Goal: Transaction & Acquisition: Download file/media

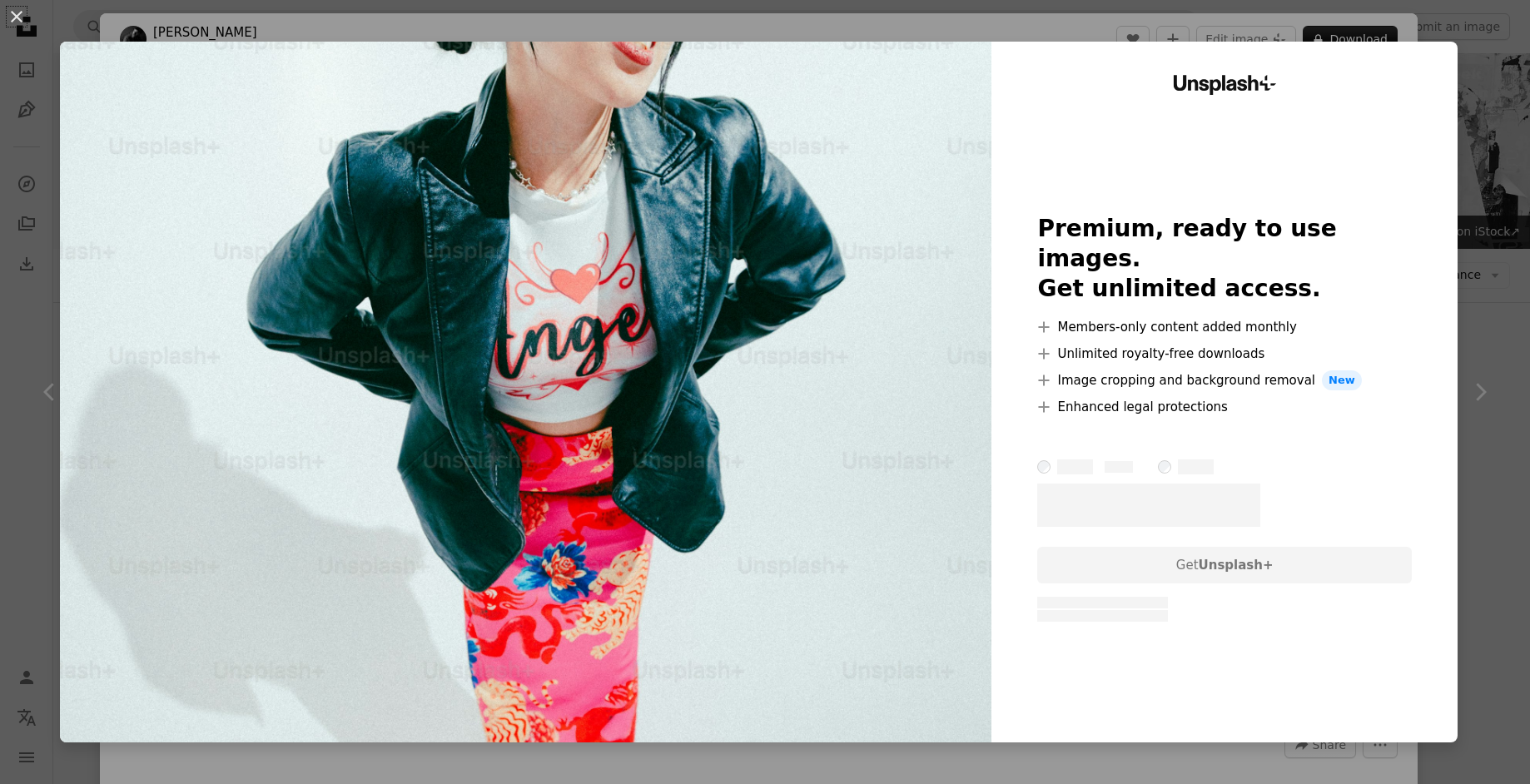
scroll to position [853, 0]
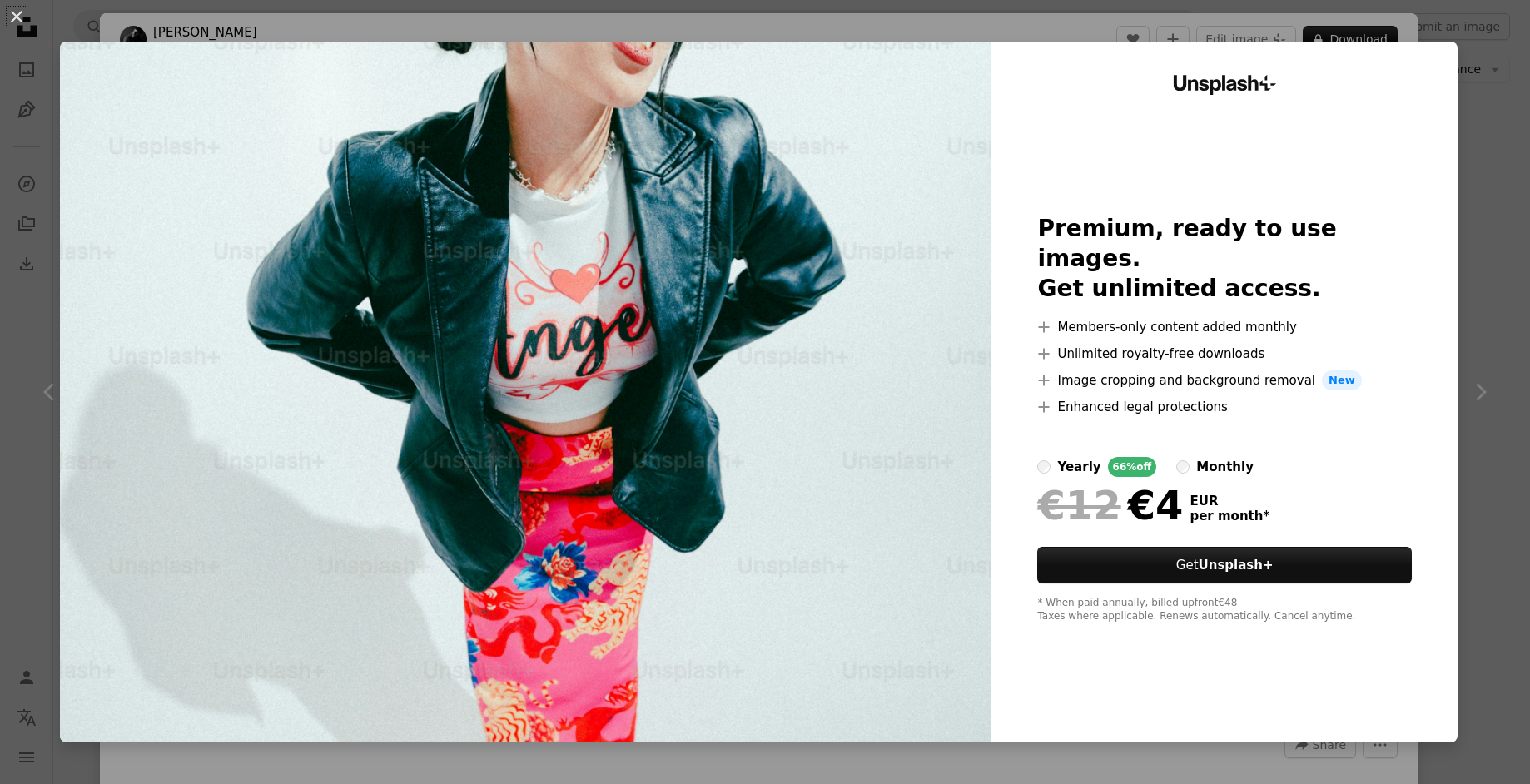
click at [1477, 127] on div "An X shape Unsplash+ Premium, ready to use images. Get unlimited access. A plus…" at bounding box center [765, 392] width 1530 height 784
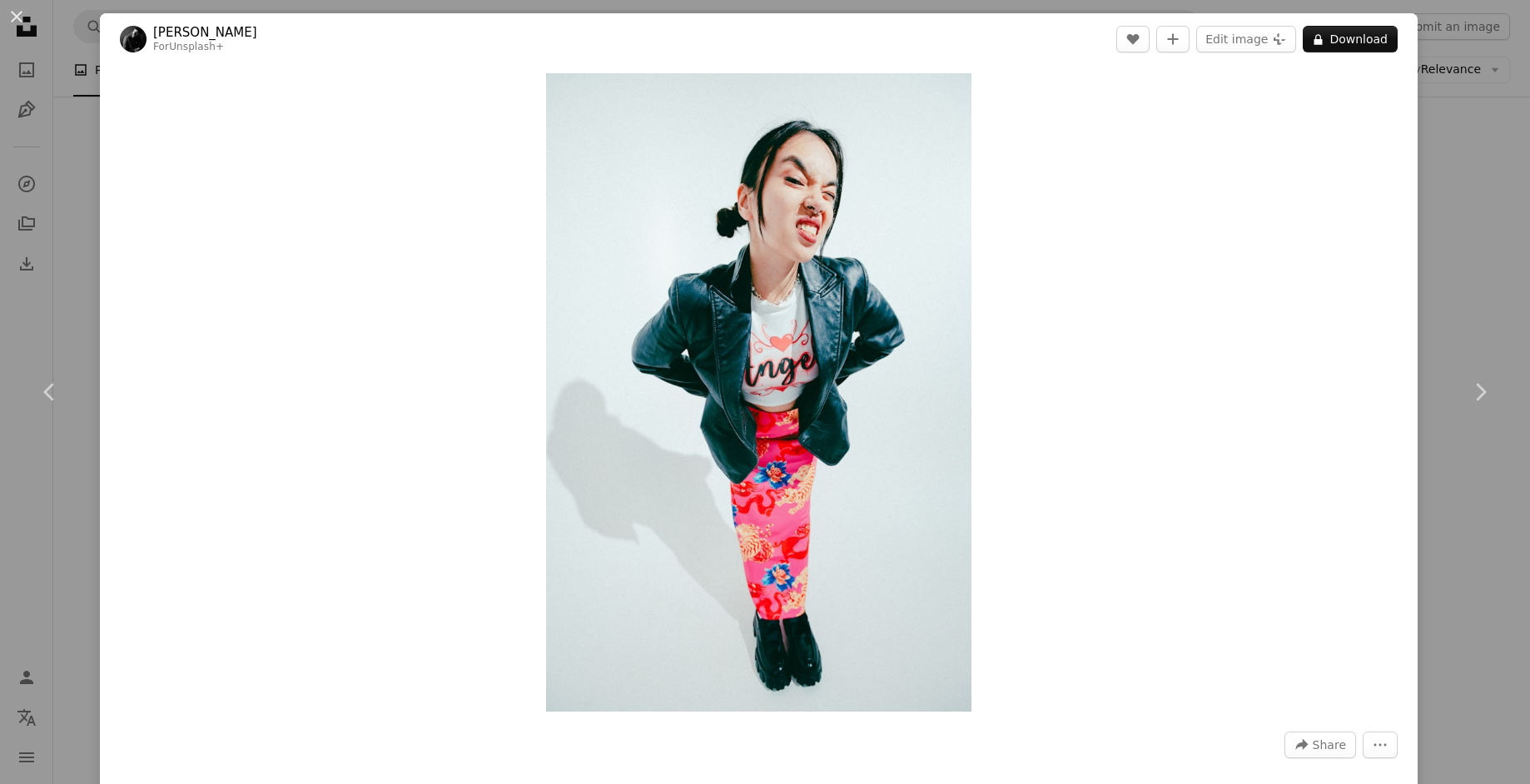
click at [1484, 210] on div "An X shape Chevron left Chevron right [PERSON_NAME] For Unsplash+ A heart A plu…" at bounding box center [765, 392] width 1530 height 784
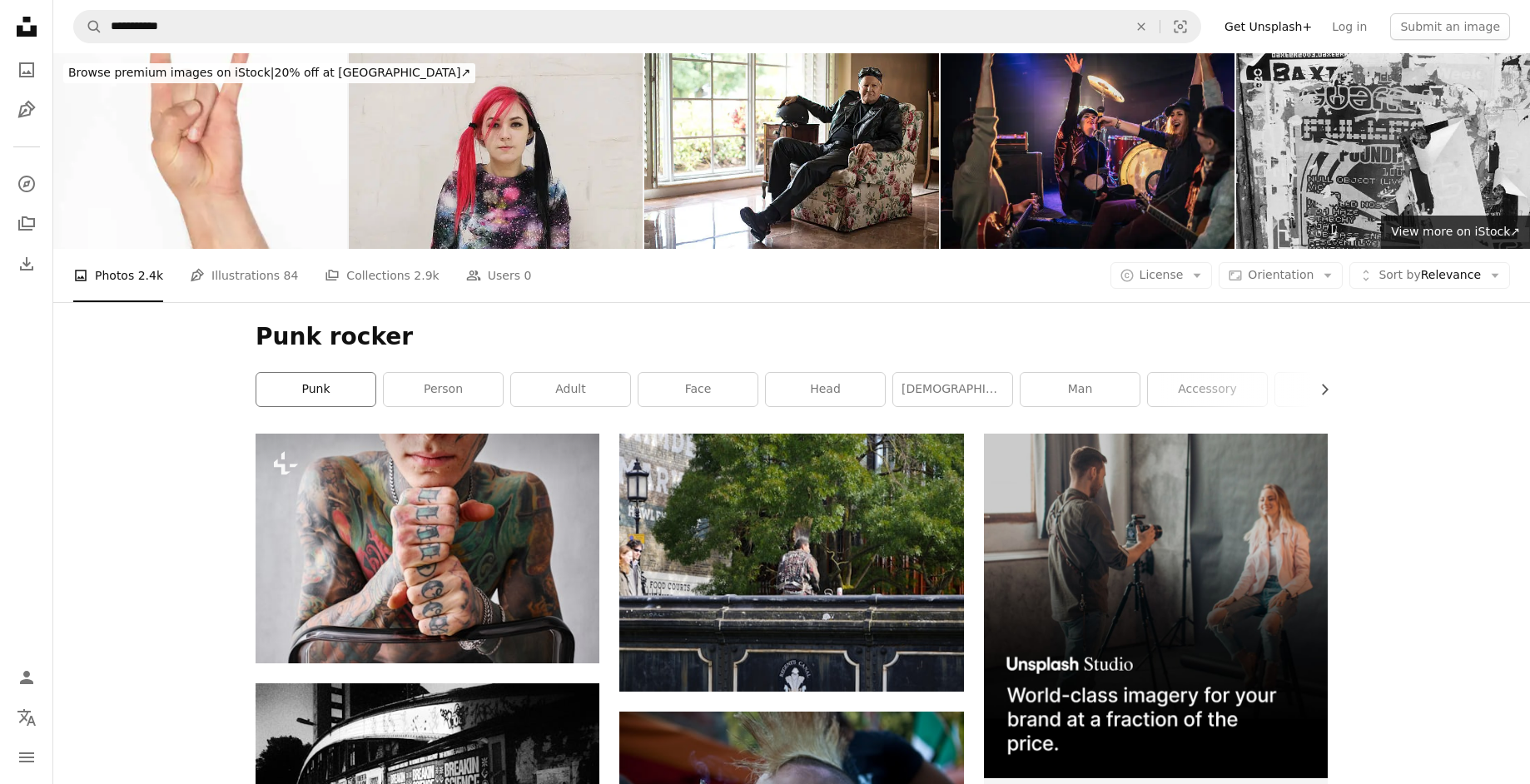
click at [299, 392] on link "punk" at bounding box center [316, 390] width 119 height 34
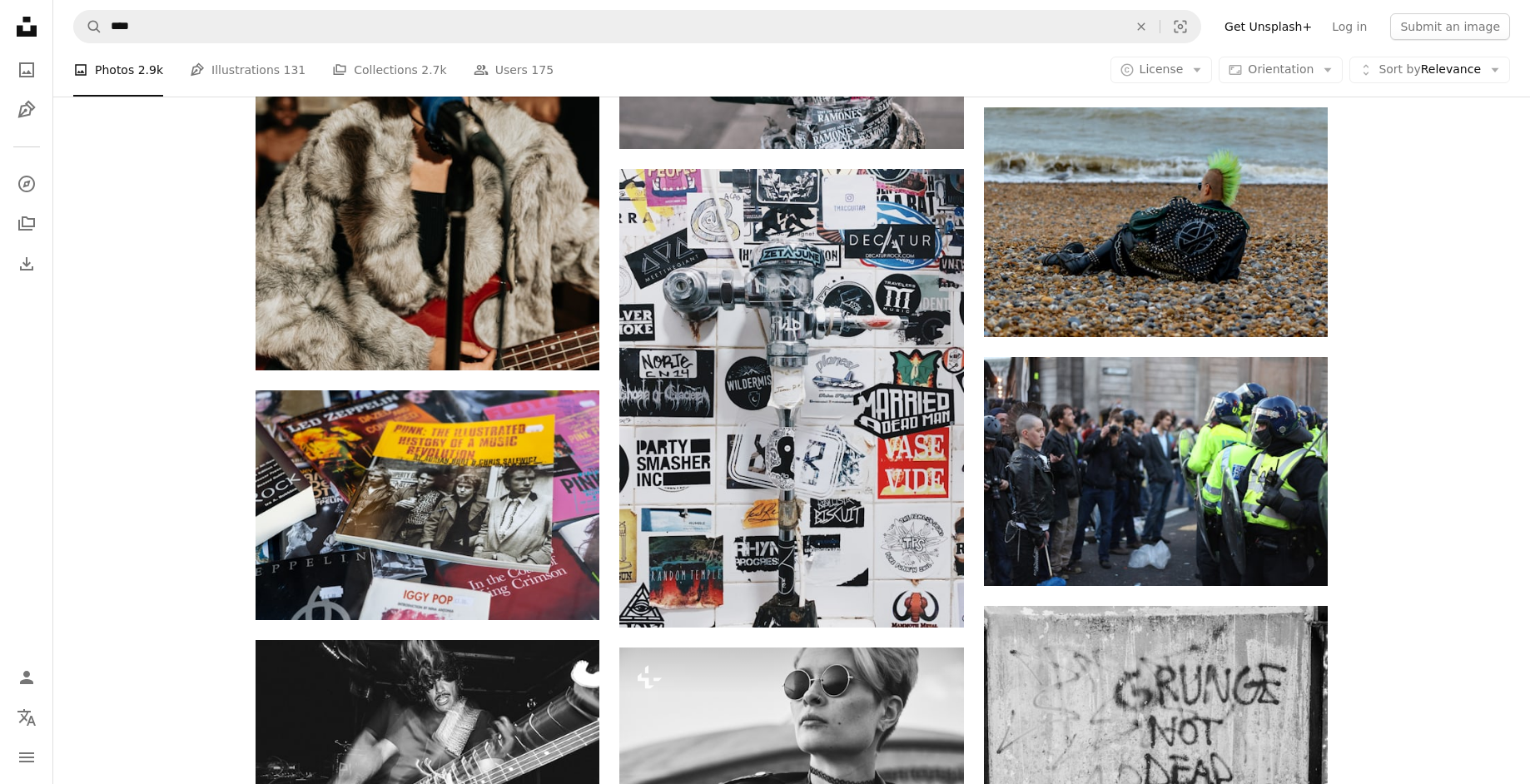
scroll to position [2087, 0]
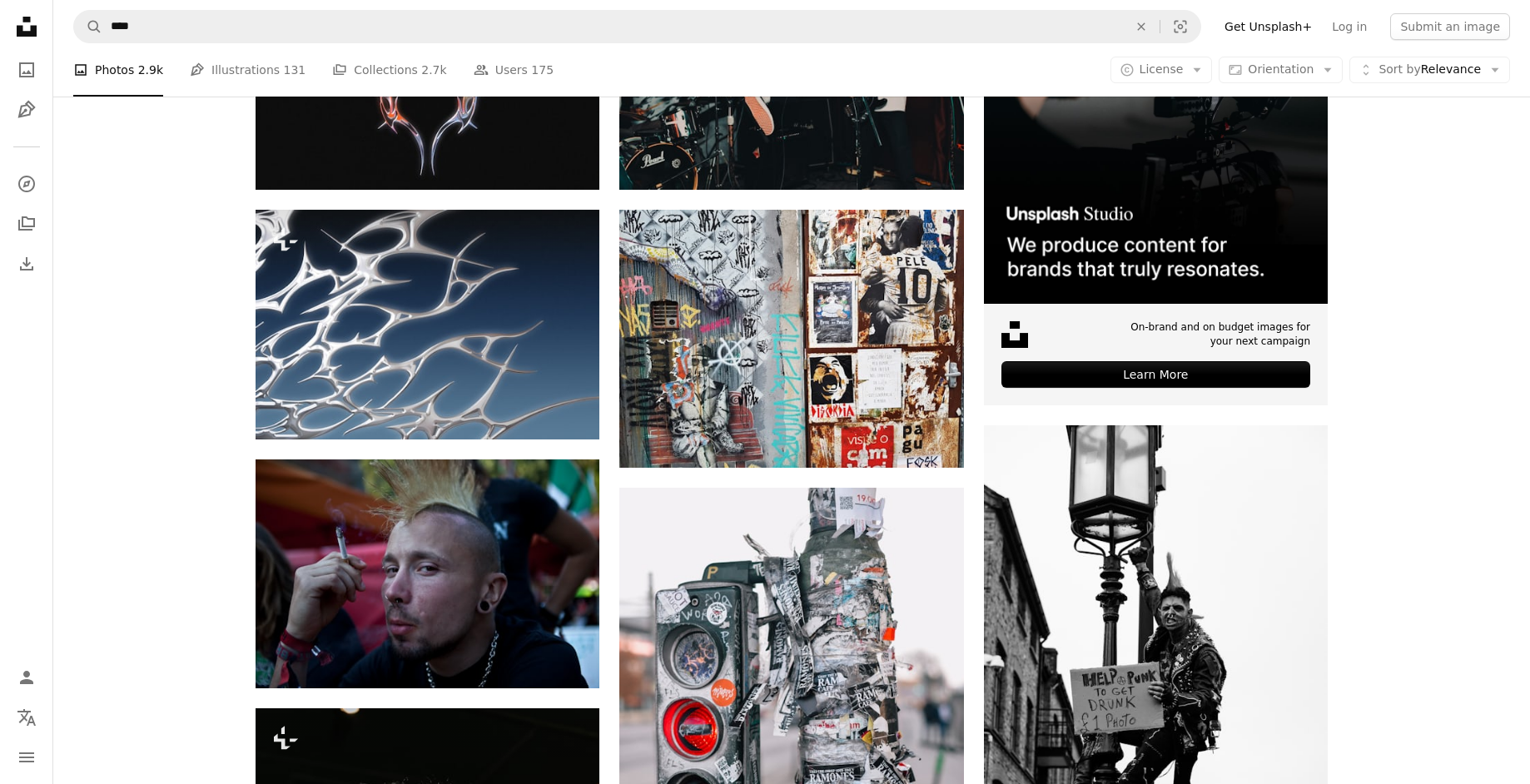
scroll to position [0, 0]
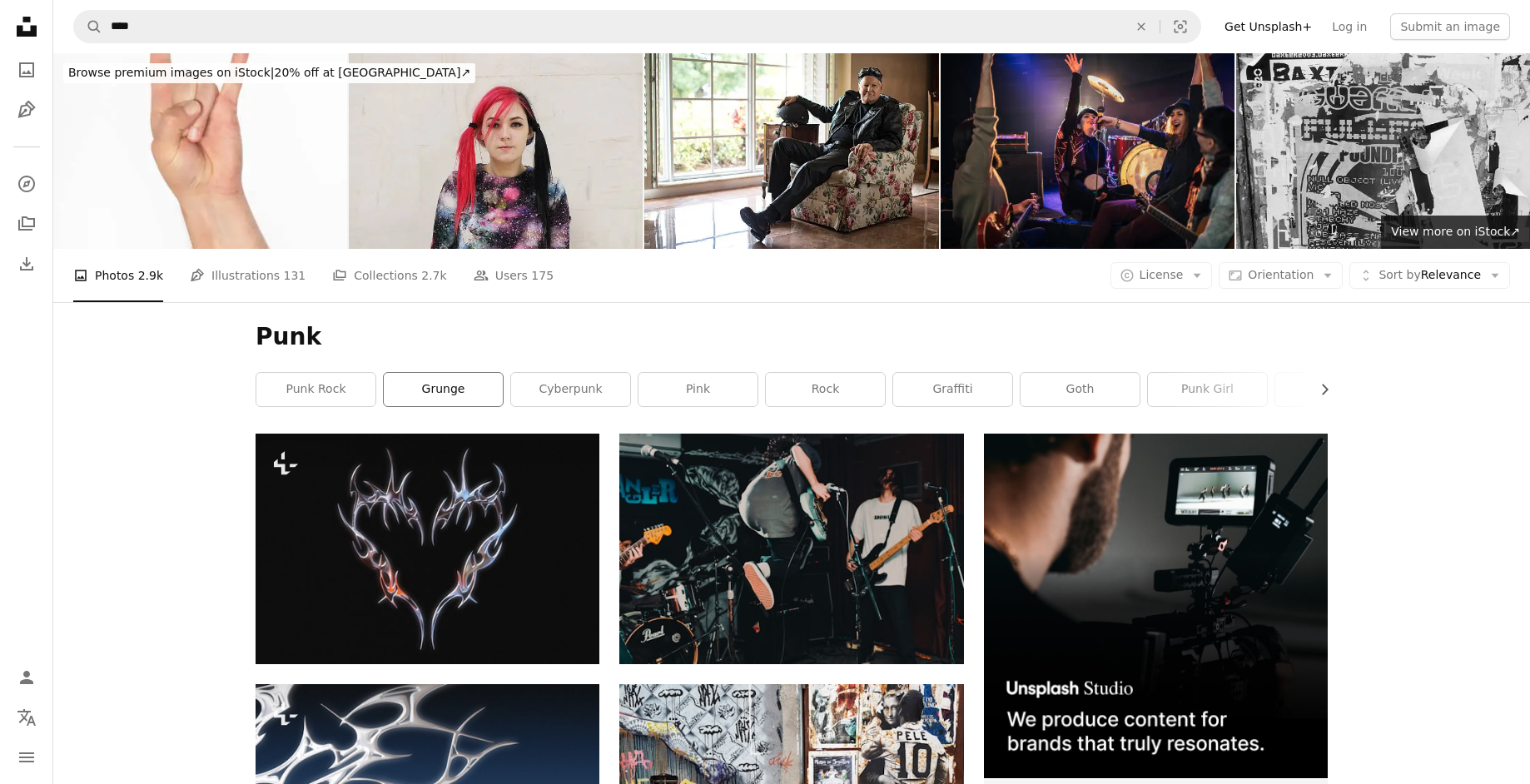
click at [474, 386] on link "grunge" at bounding box center [444, 390] width 119 height 34
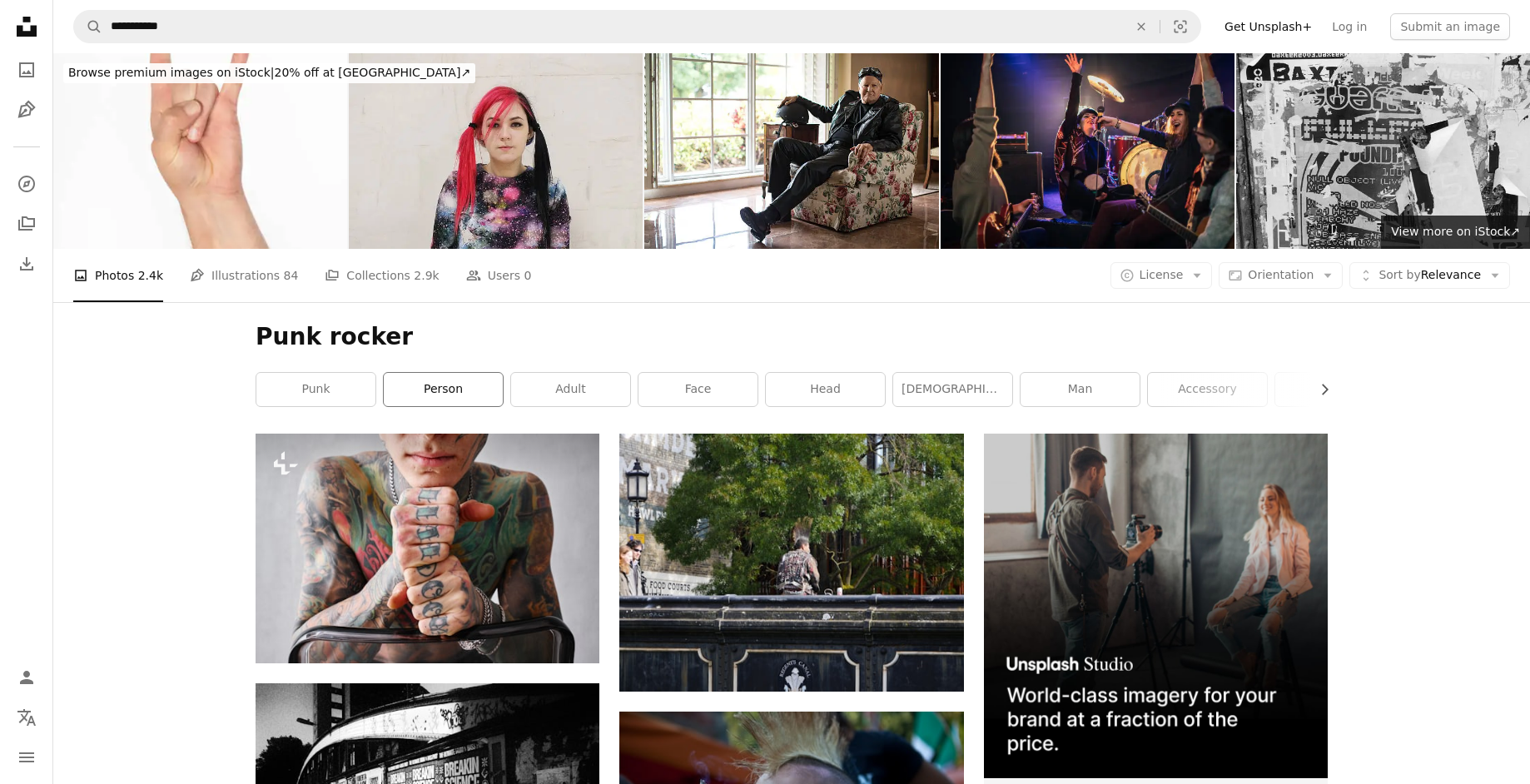
click at [466, 380] on link "person" at bounding box center [444, 390] width 119 height 34
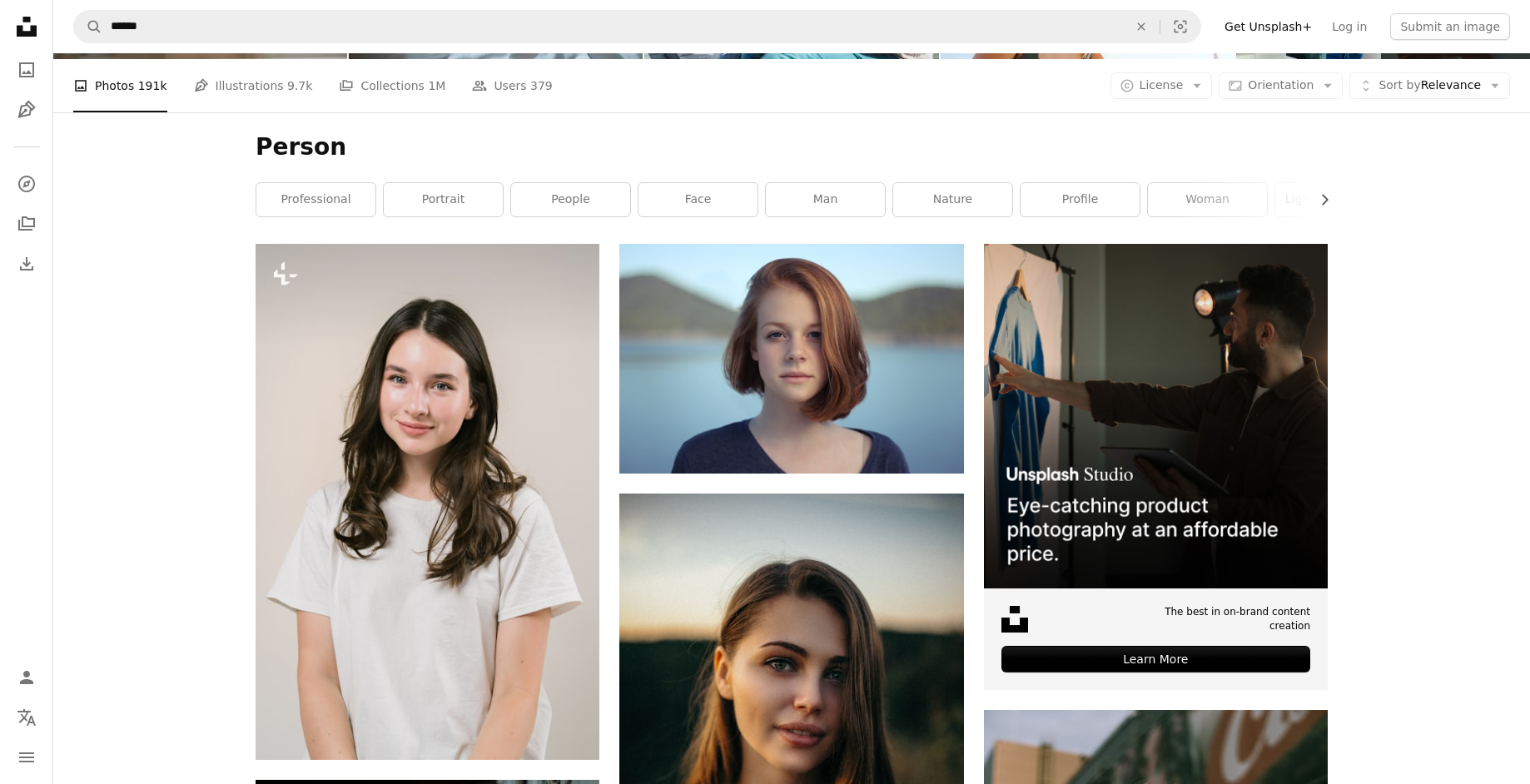
scroll to position [95, 0]
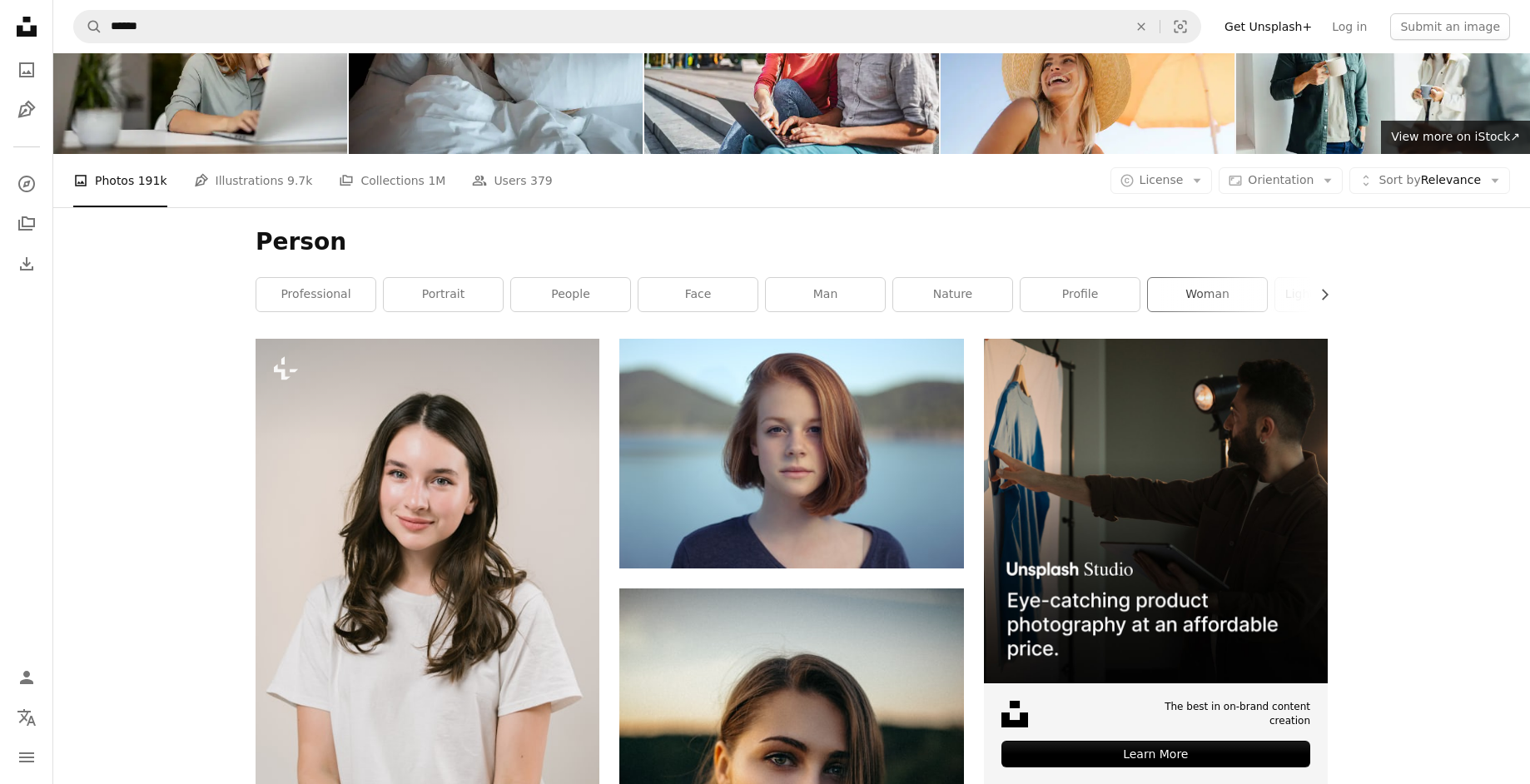
click at [1213, 289] on link "woman" at bounding box center [1207, 295] width 119 height 34
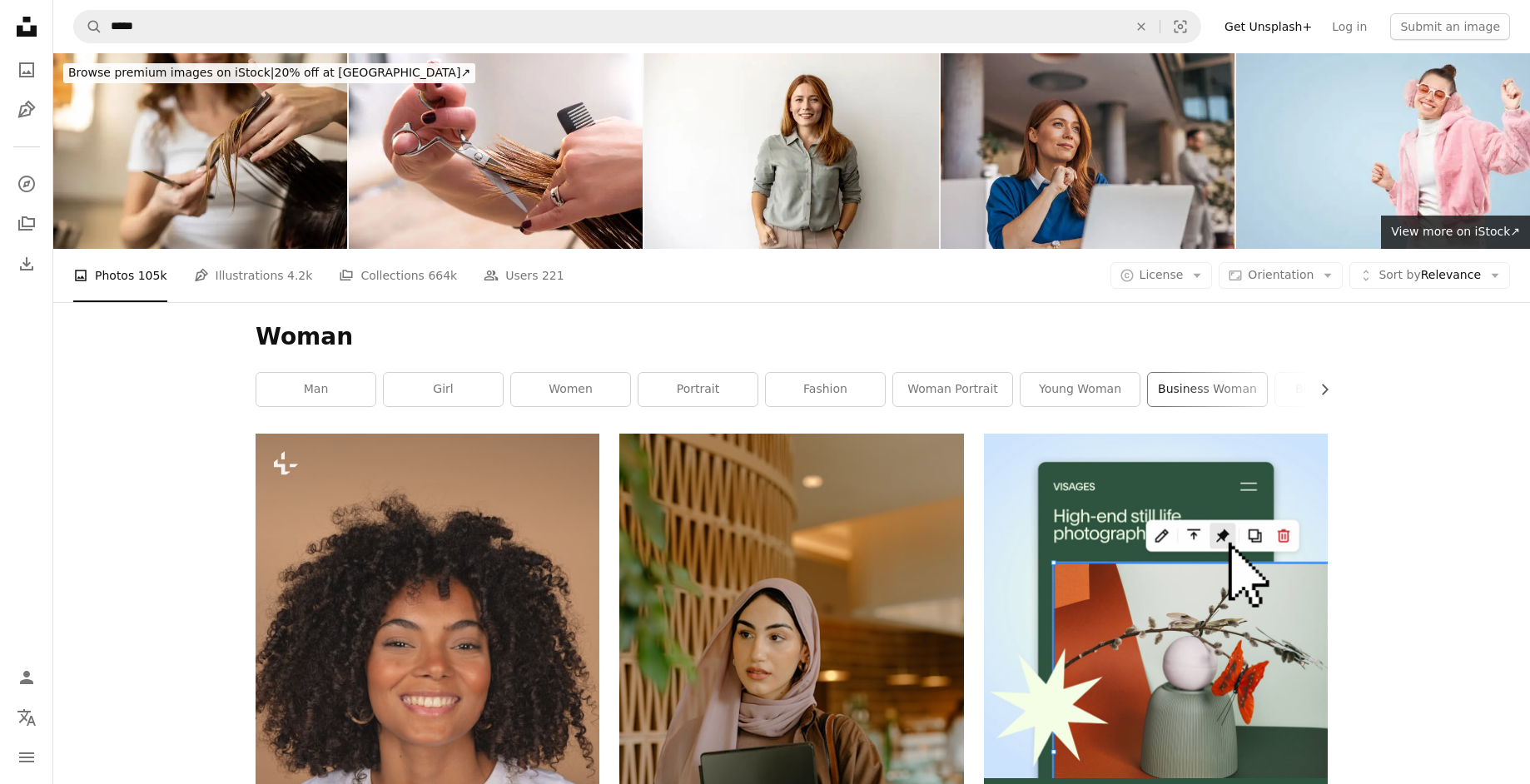
click at [1203, 389] on link "business woman" at bounding box center [1207, 390] width 119 height 34
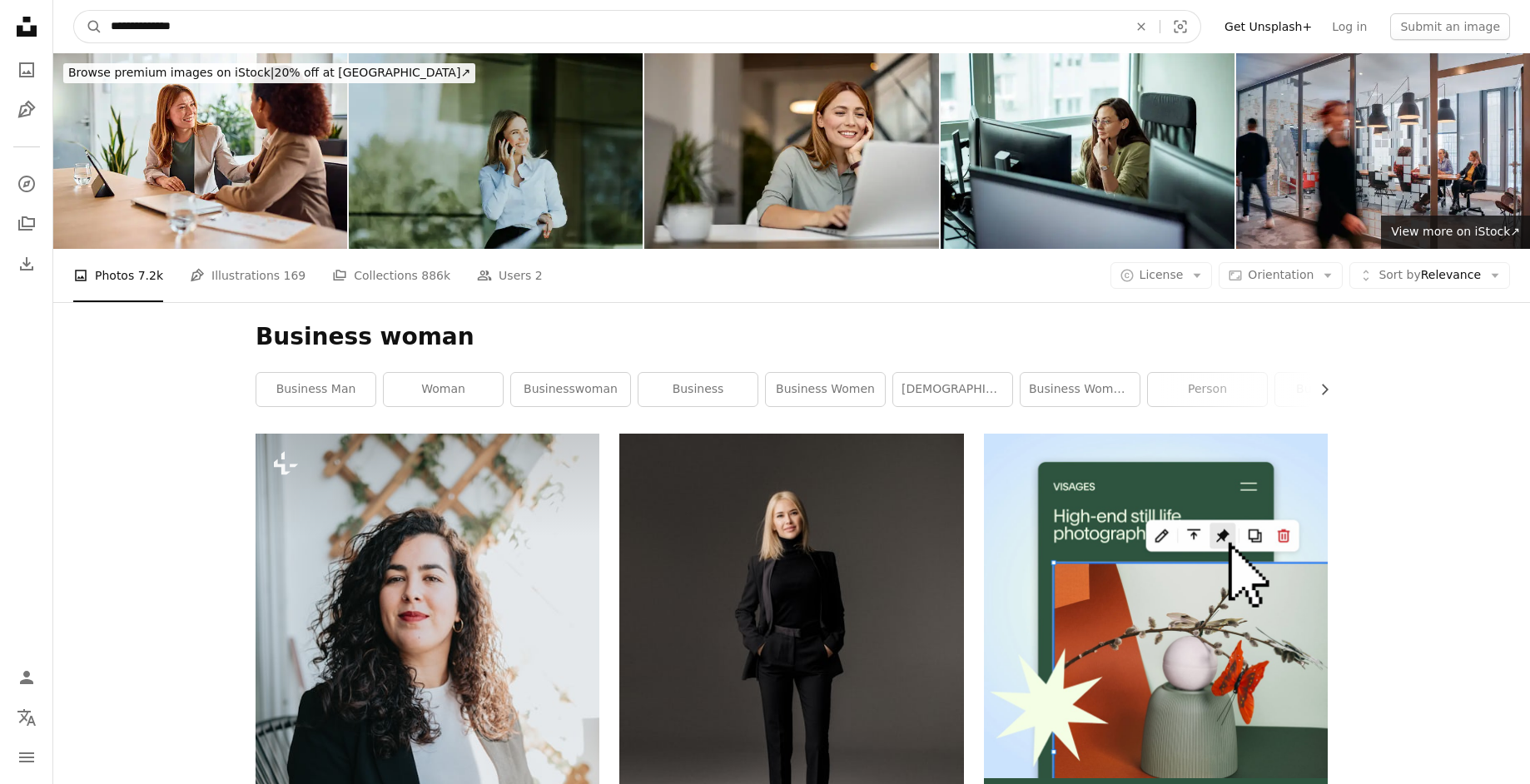
click at [263, 21] on input "**********" at bounding box center [613, 27] width 1021 height 32
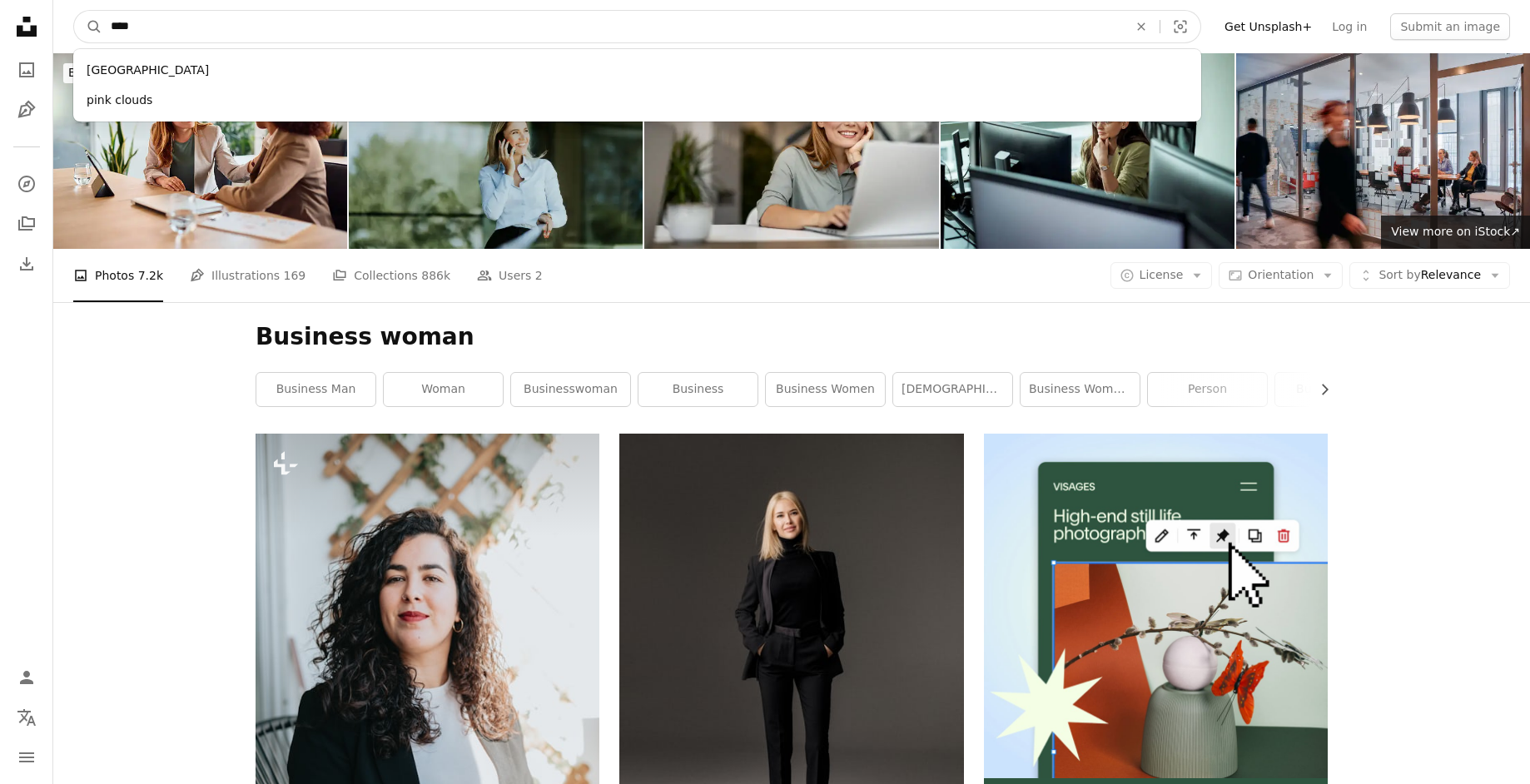
type input "****"
click at [74, 11] on button "A magnifying glass" at bounding box center [88, 27] width 29 height 32
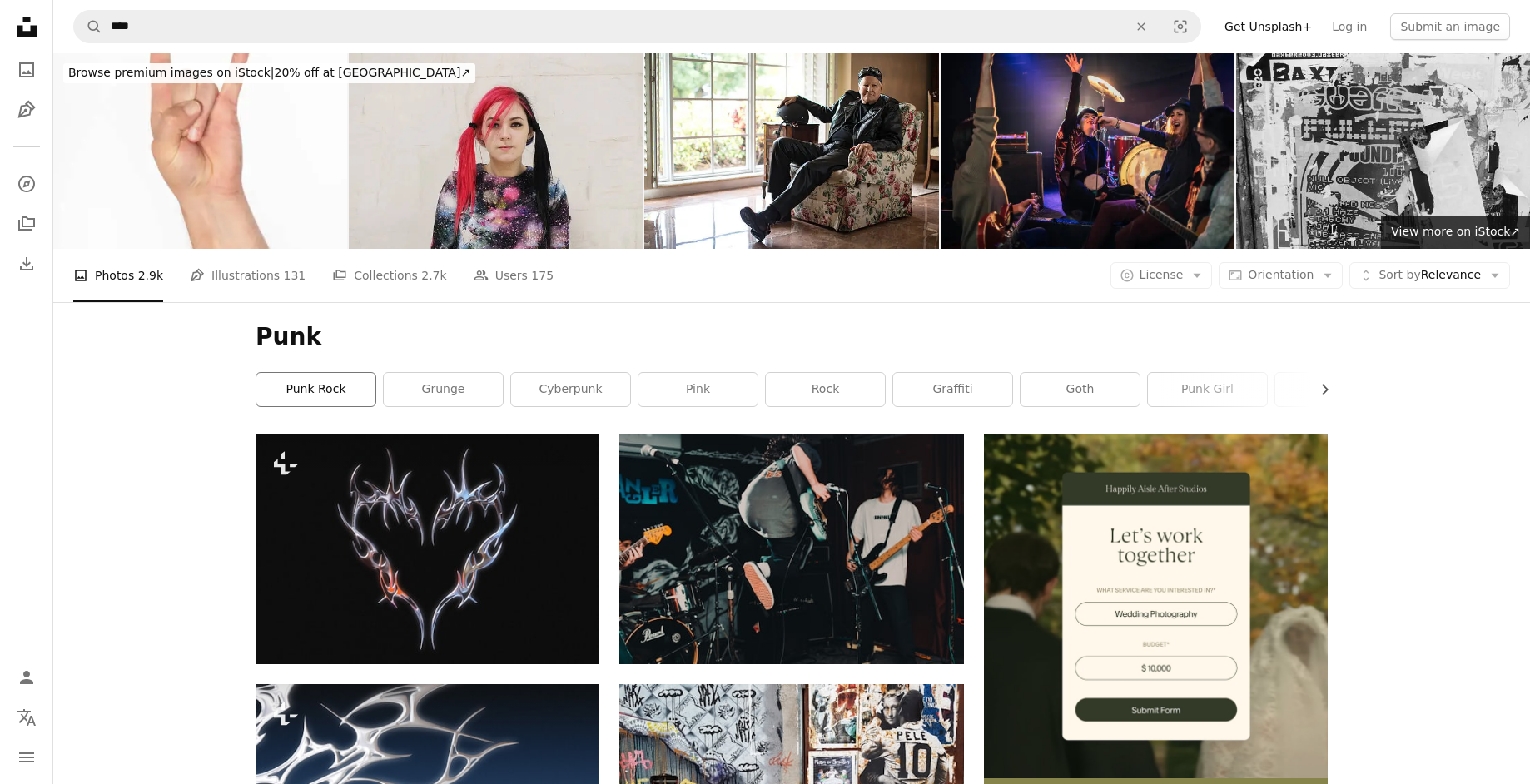
click at [338, 387] on link "punk rock" at bounding box center [316, 390] width 119 height 34
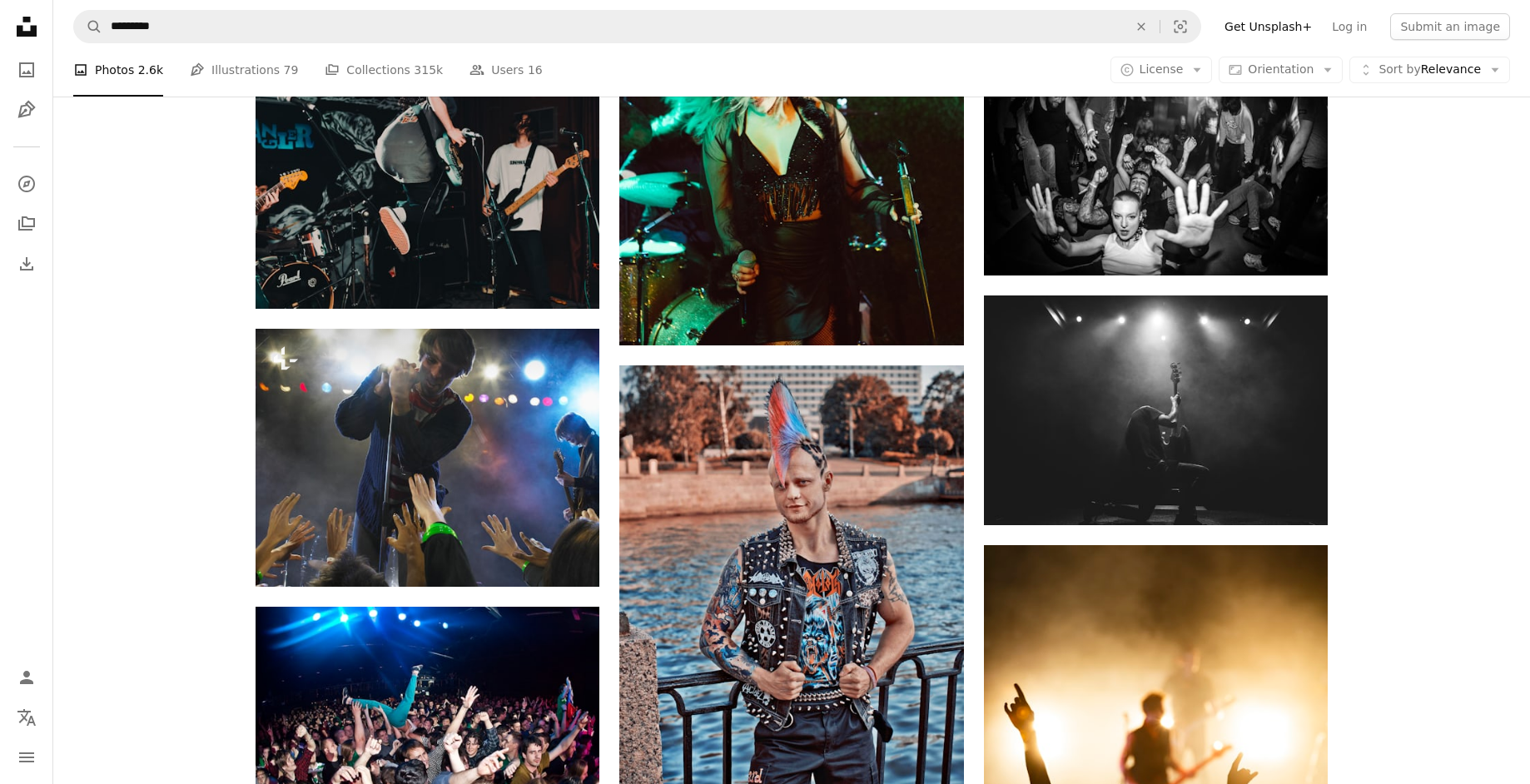
scroll to position [949, 0]
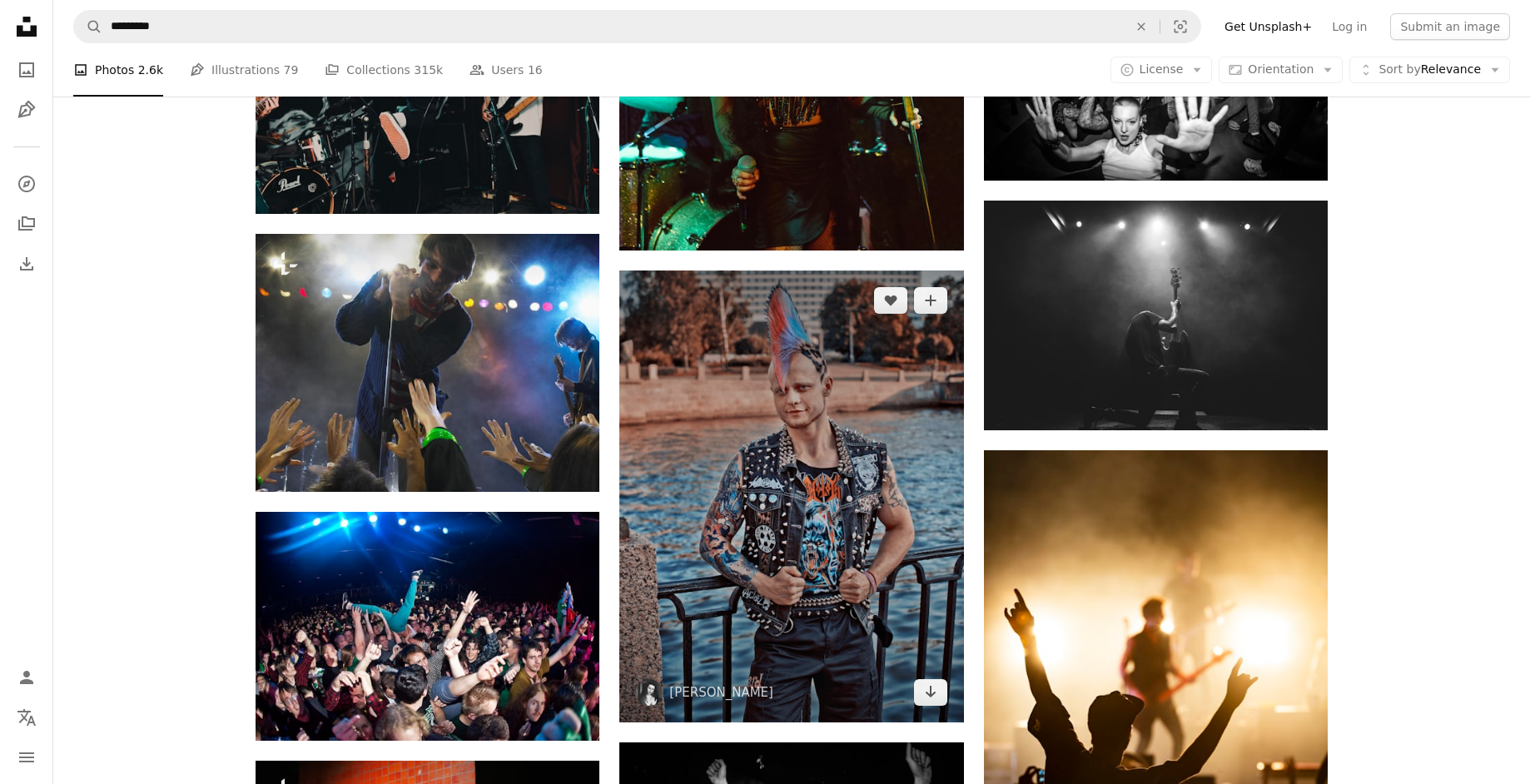
click at [672, 518] on img at bounding box center [791, 496] width 344 height 452
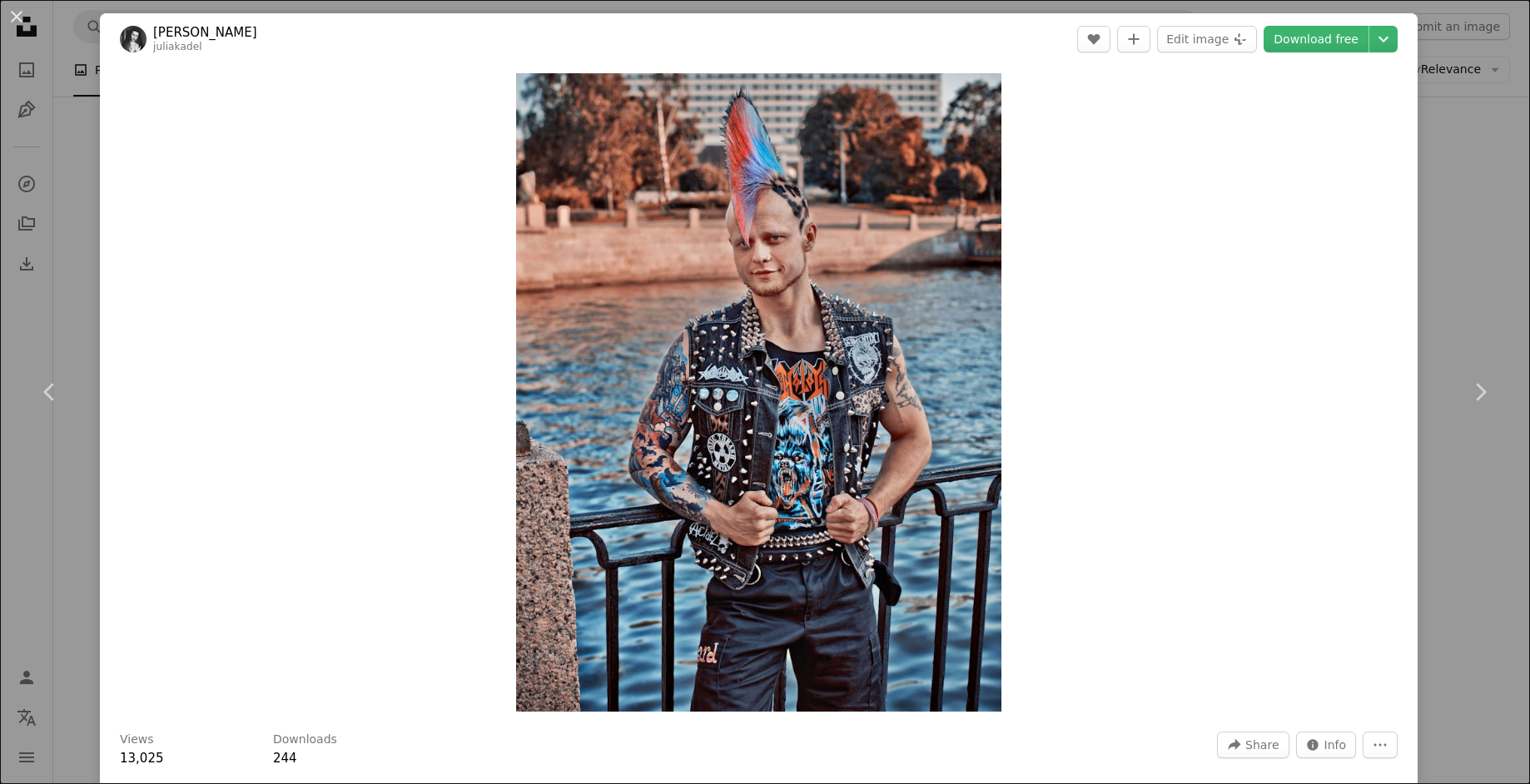
click at [1228, 214] on div "Zoom in" at bounding box center [759, 392] width 1318 height 655
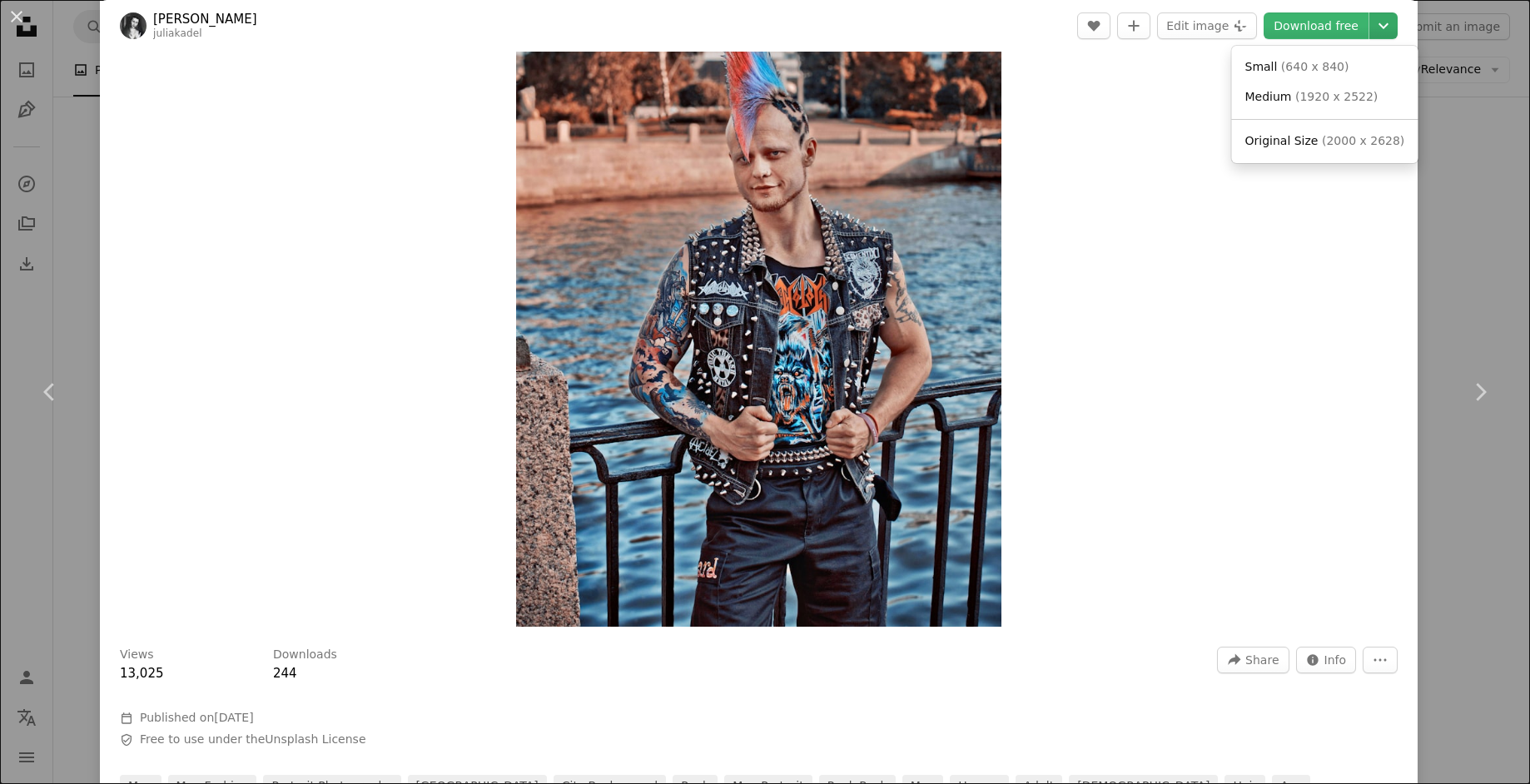
click at [1386, 24] on icon "Chevron down" at bounding box center [1383, 26] width 27 height 20
click at [1342, 136] on span "( 2000 x 2628 )" at bounding box center [1363, 140] width 82 height 13
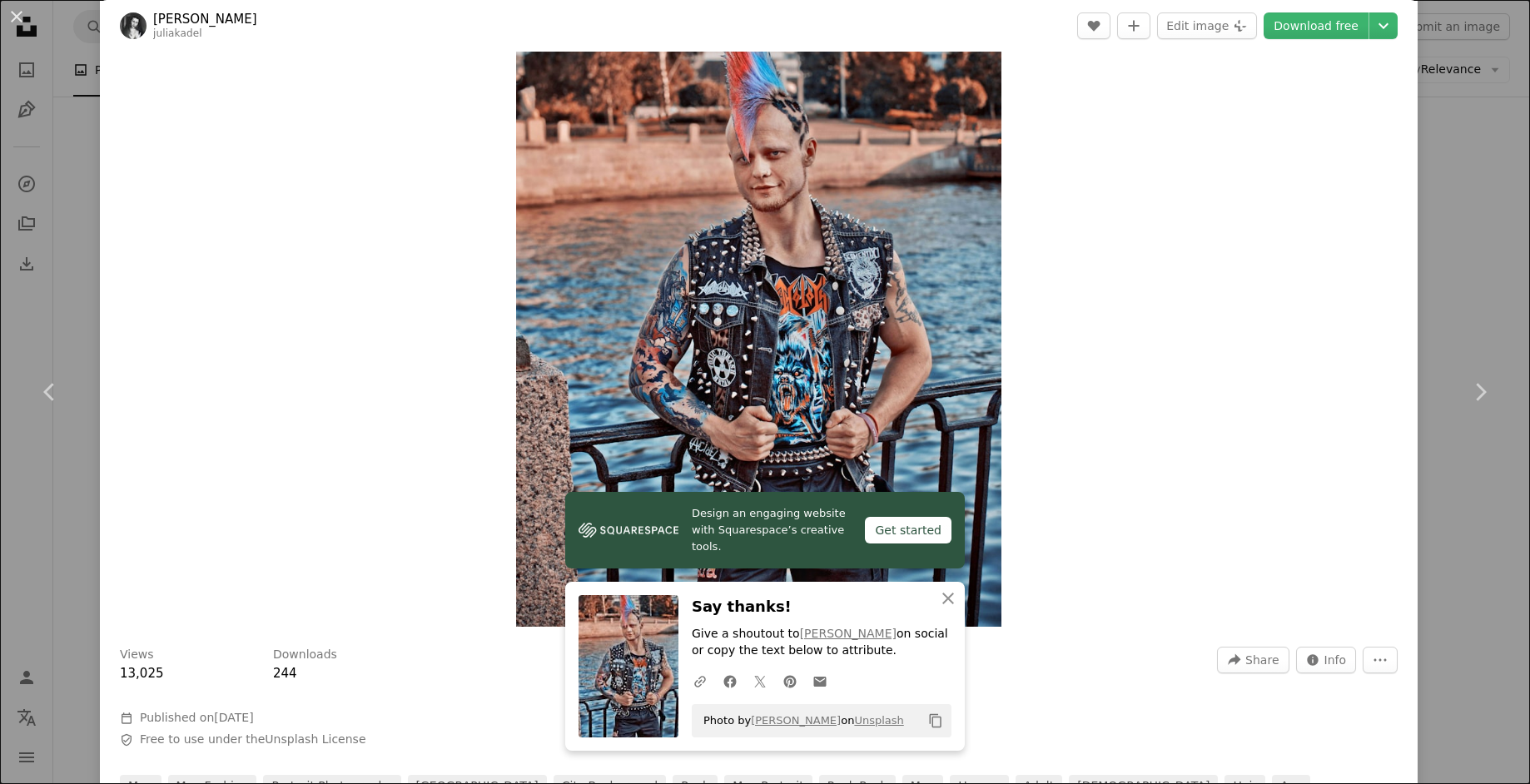
click at [1144, 297] on div "Zoom in" at bounding box center [759, 308] width 1318 height 655
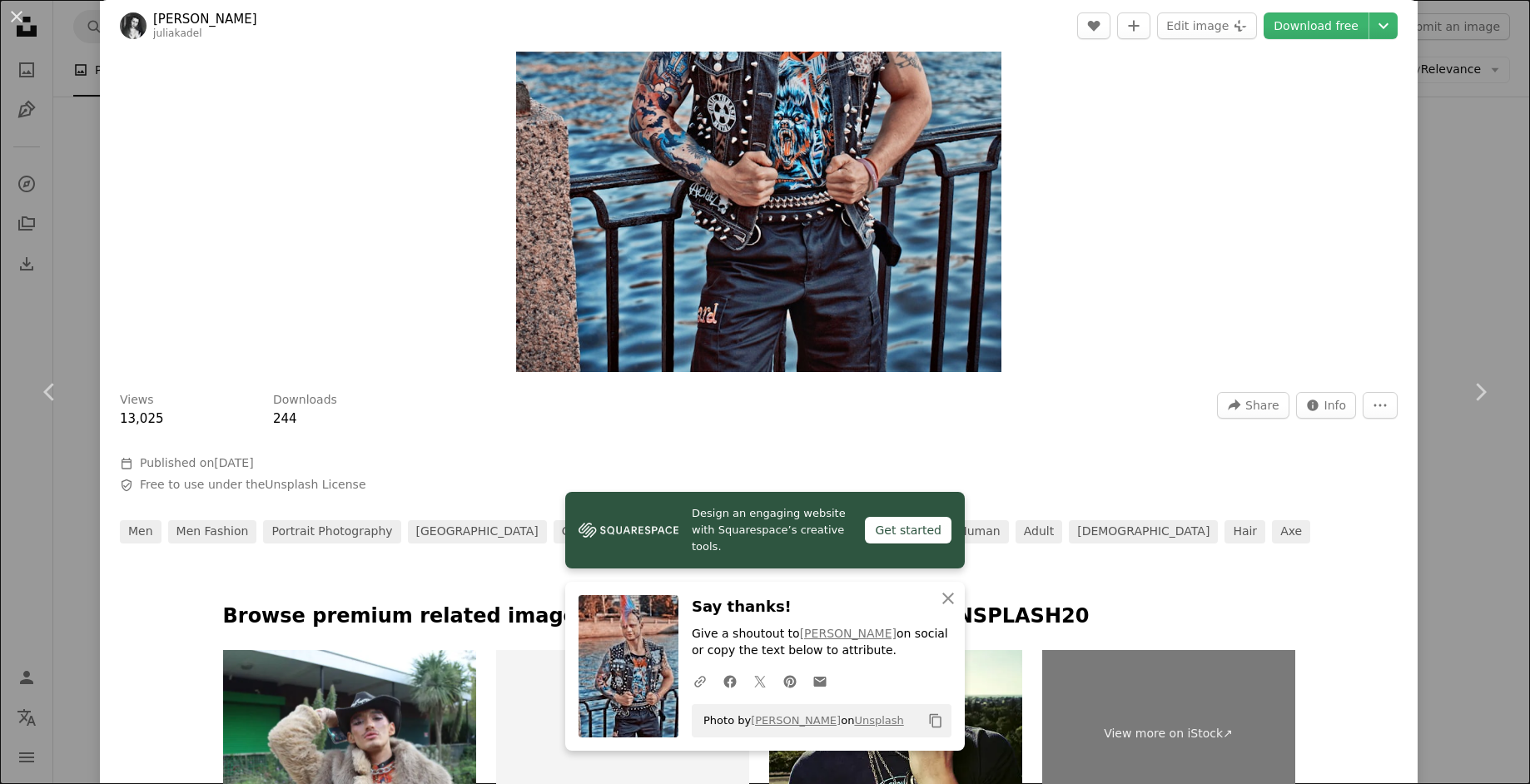
scroll to position [0, 0]
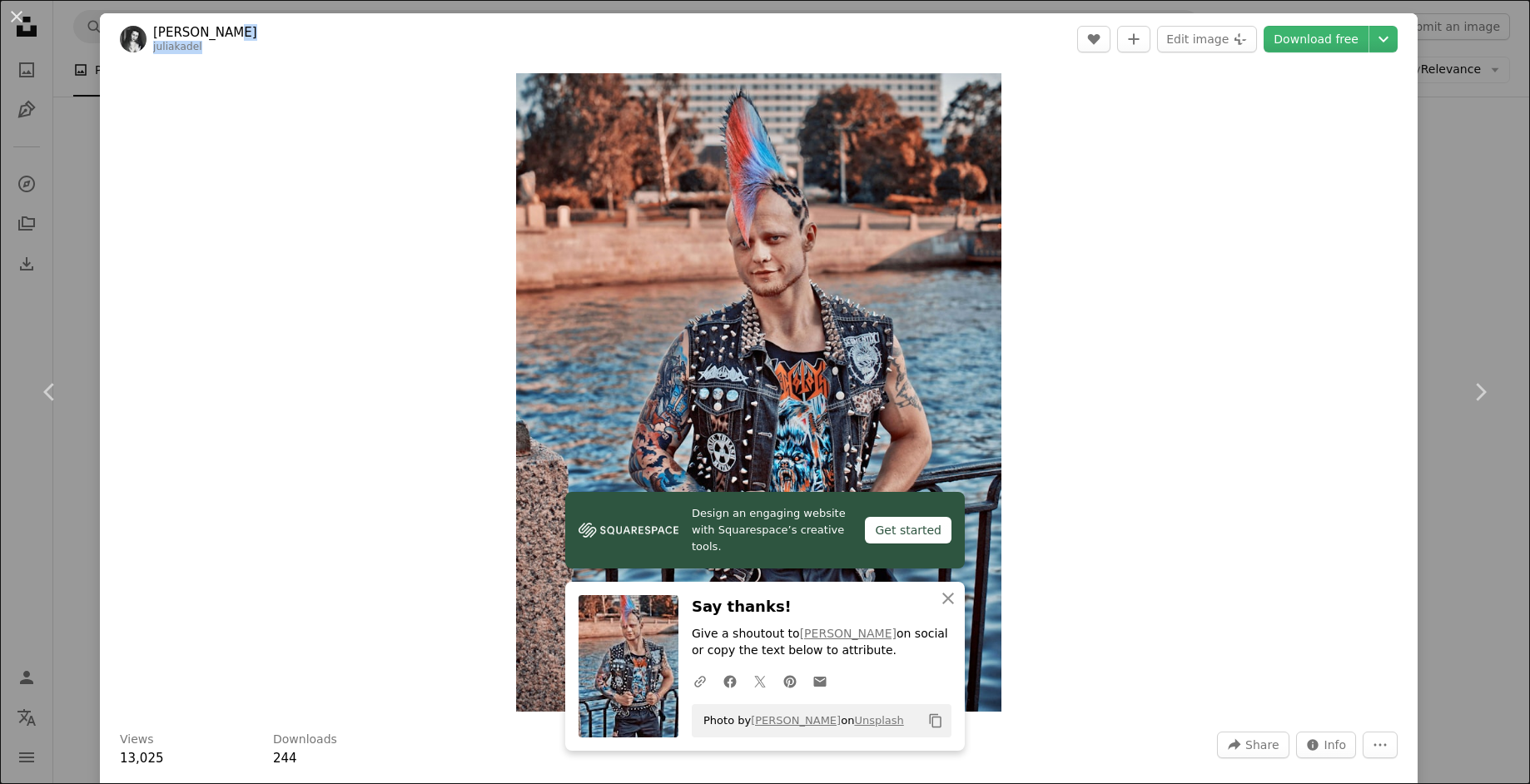
drag, startPoint x: 329, startPoint y: 248, endPoint x: 488, endPoint y: 20, distance: 278.0
click at [488, 20] on div "[PERSON_NAME] juliakadel A heart A plus sign Edit image Plus sign for Unsplash+…" at bounding box center [759, 448] width 1318 height 869
click at [1455, 518] on div "An X shape Chevron left Chevron right Design an engaging website with Squarespa…" at bounding box center [765, 392] width 1530 height 784
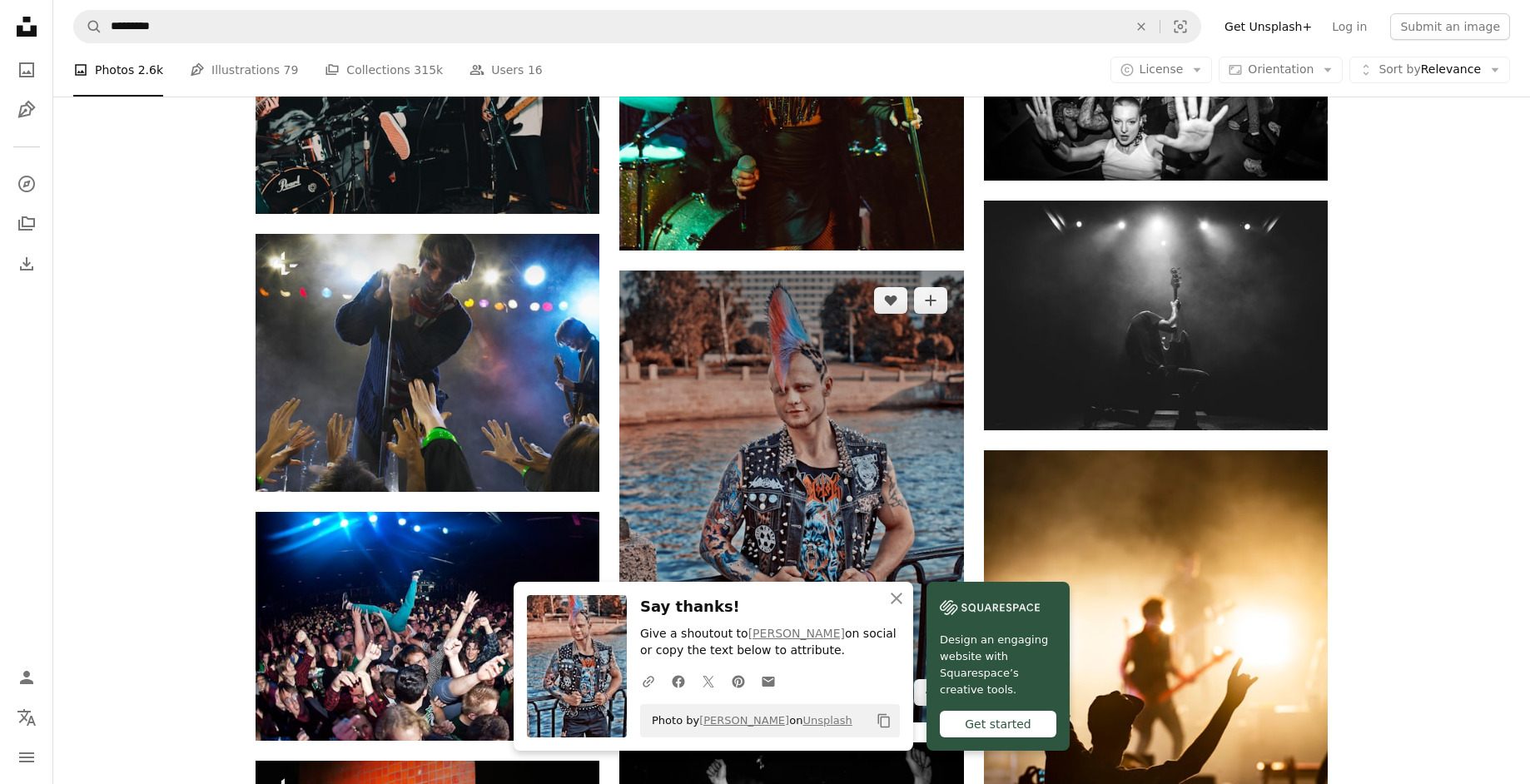
click at [690, 329] on img at bounding box center [791, 496] width 344 height 452
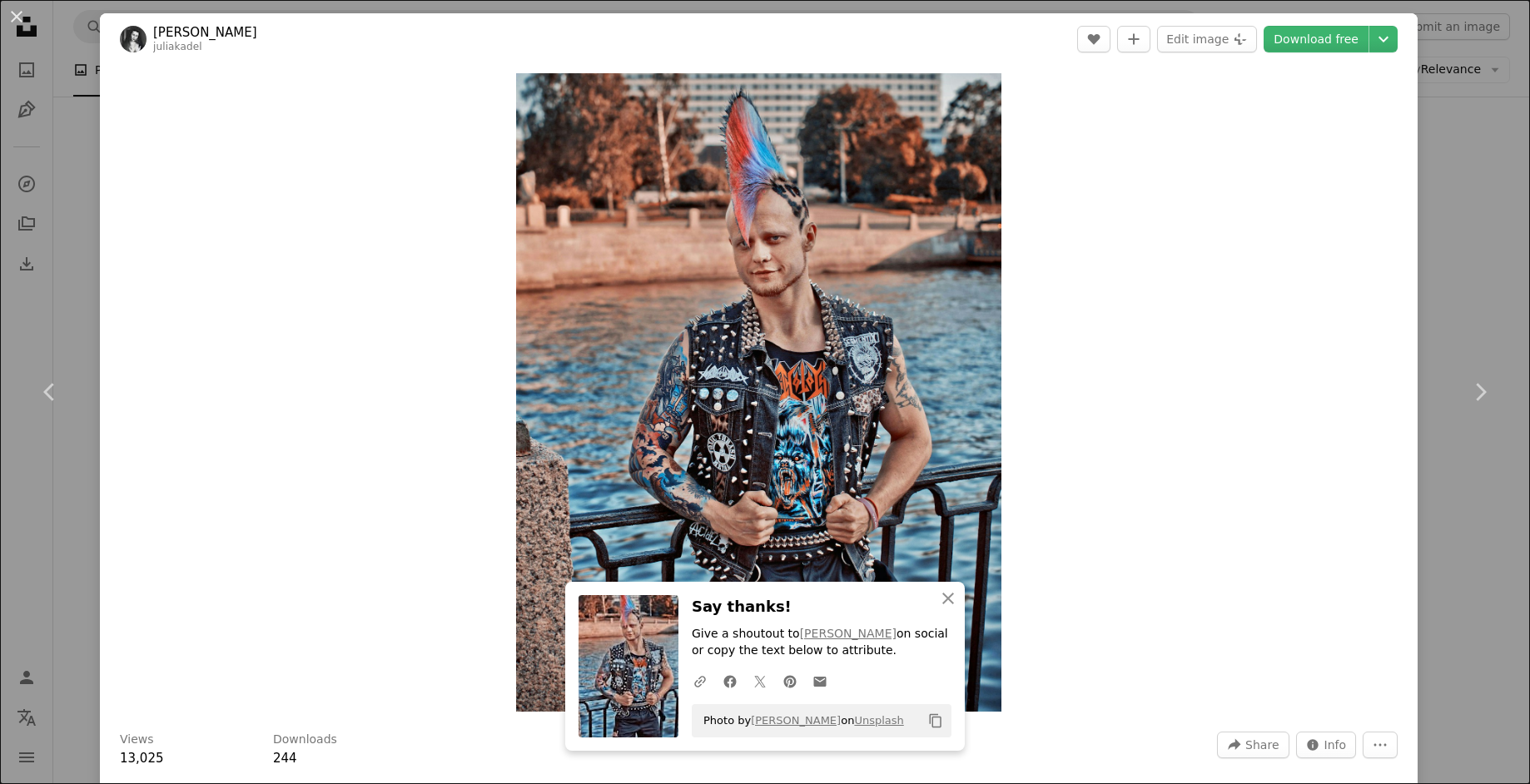
scroll to position [85, 0]
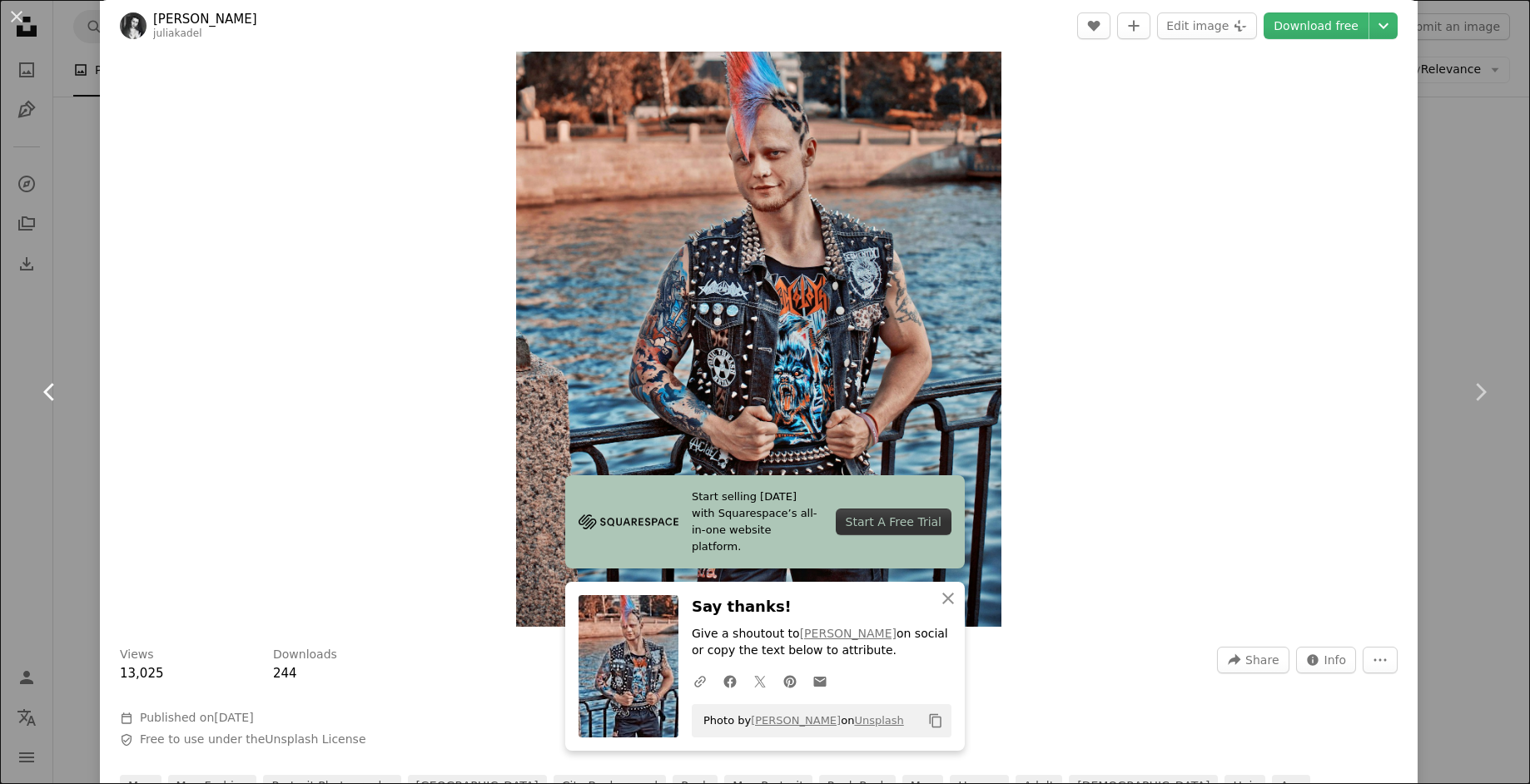
click at [87, 327] on link "Chevron left" at bounding box center [50, 391] width 100 height 160
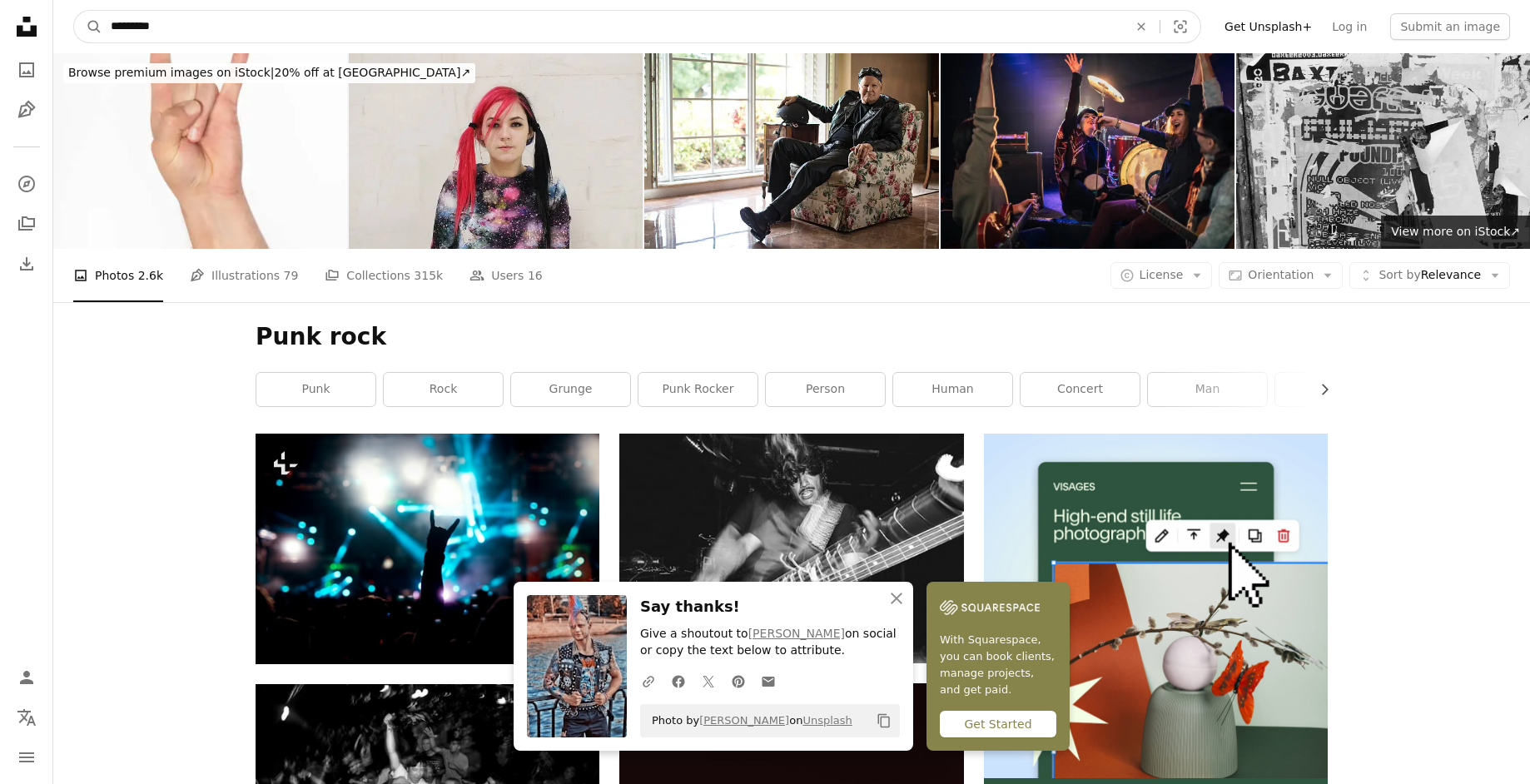
click at [333, 13] on input "*********" at bounding box center [613, 27] width 1021 height 32
type input "*****"
click button "A magnifying glass" at bounding box center [88, 27] width 29 height 32
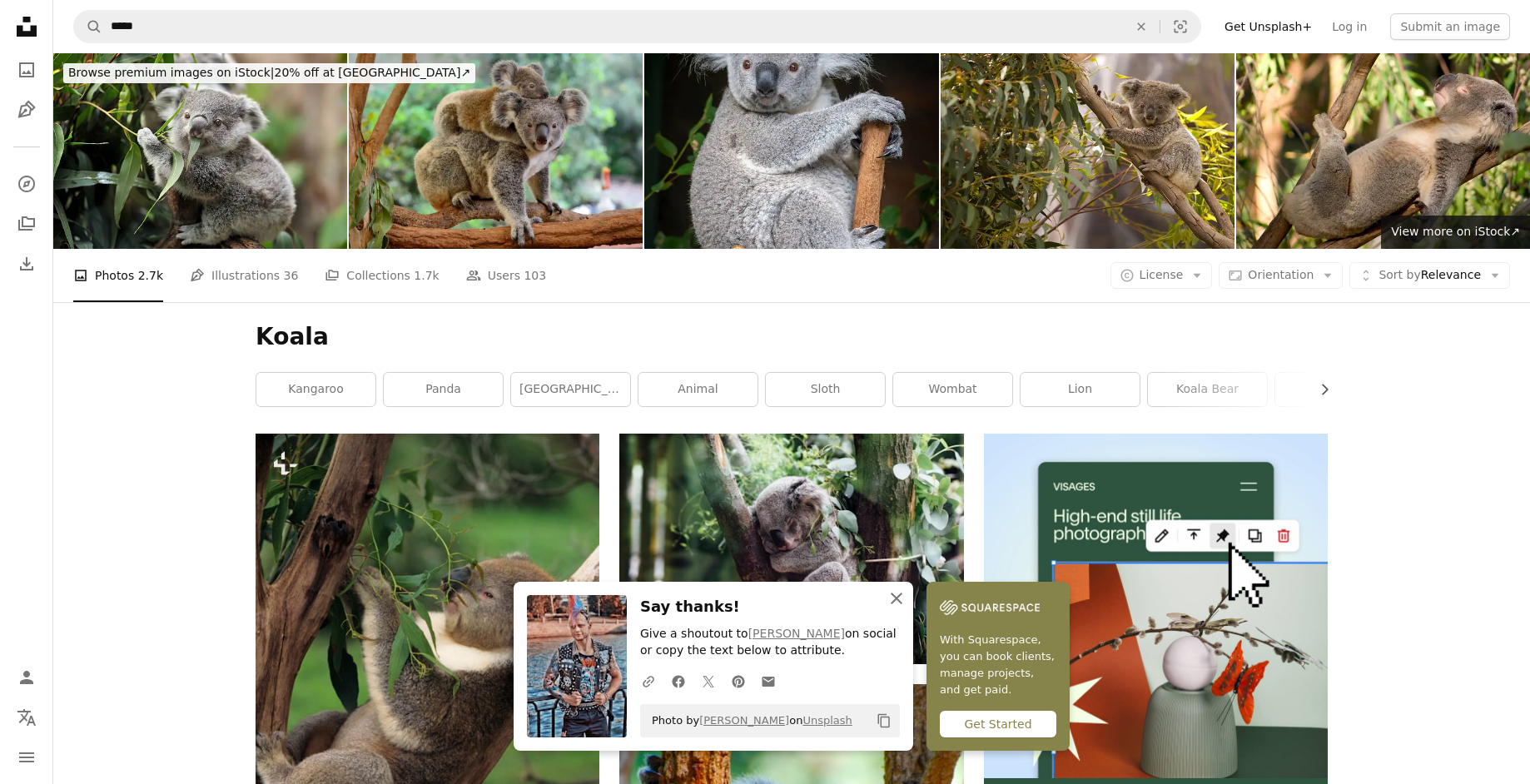
click at [895, 597] on icon "An X shape" at bounding box center [897, 598] width 20 height 20
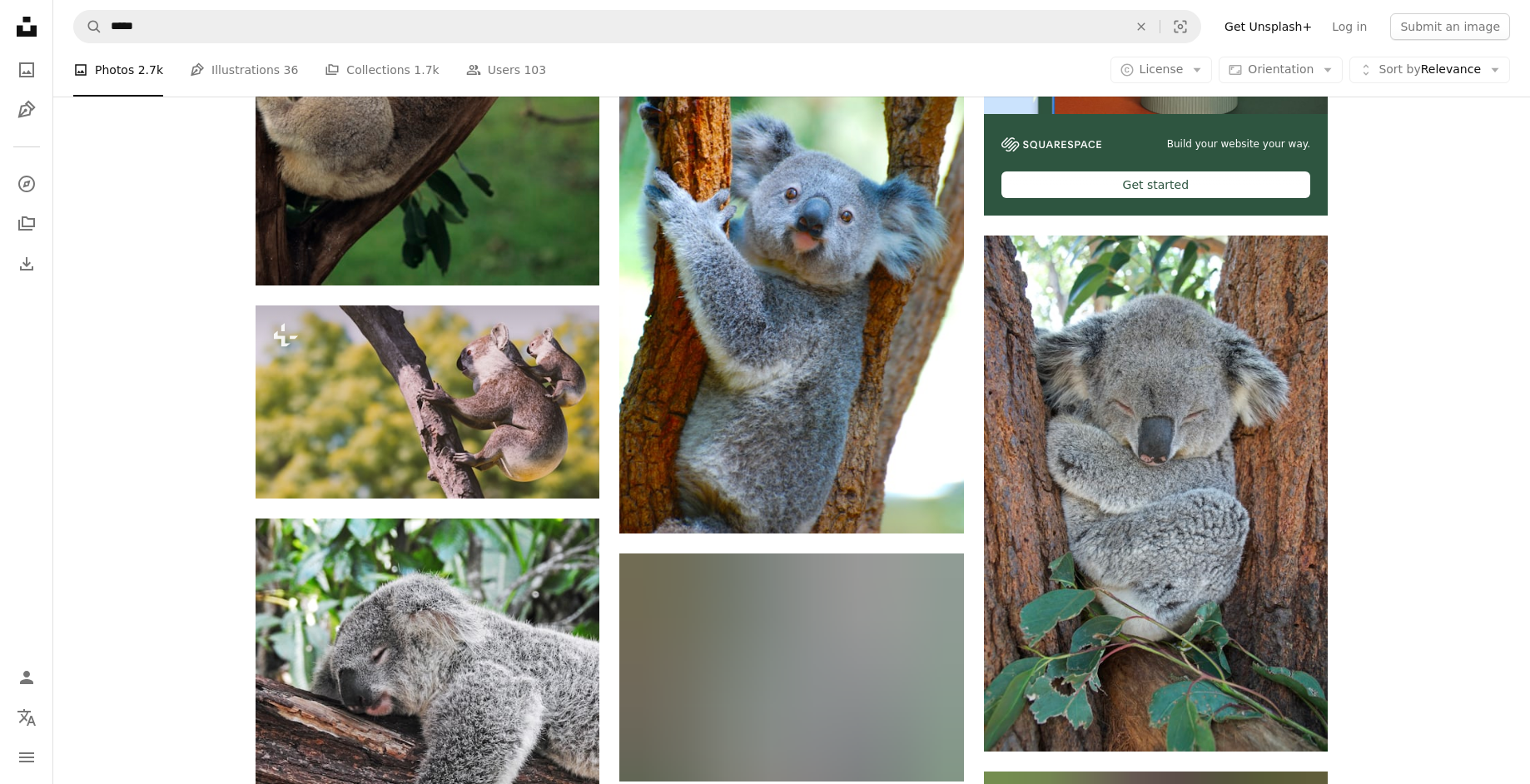
scroll to position [570, 0]
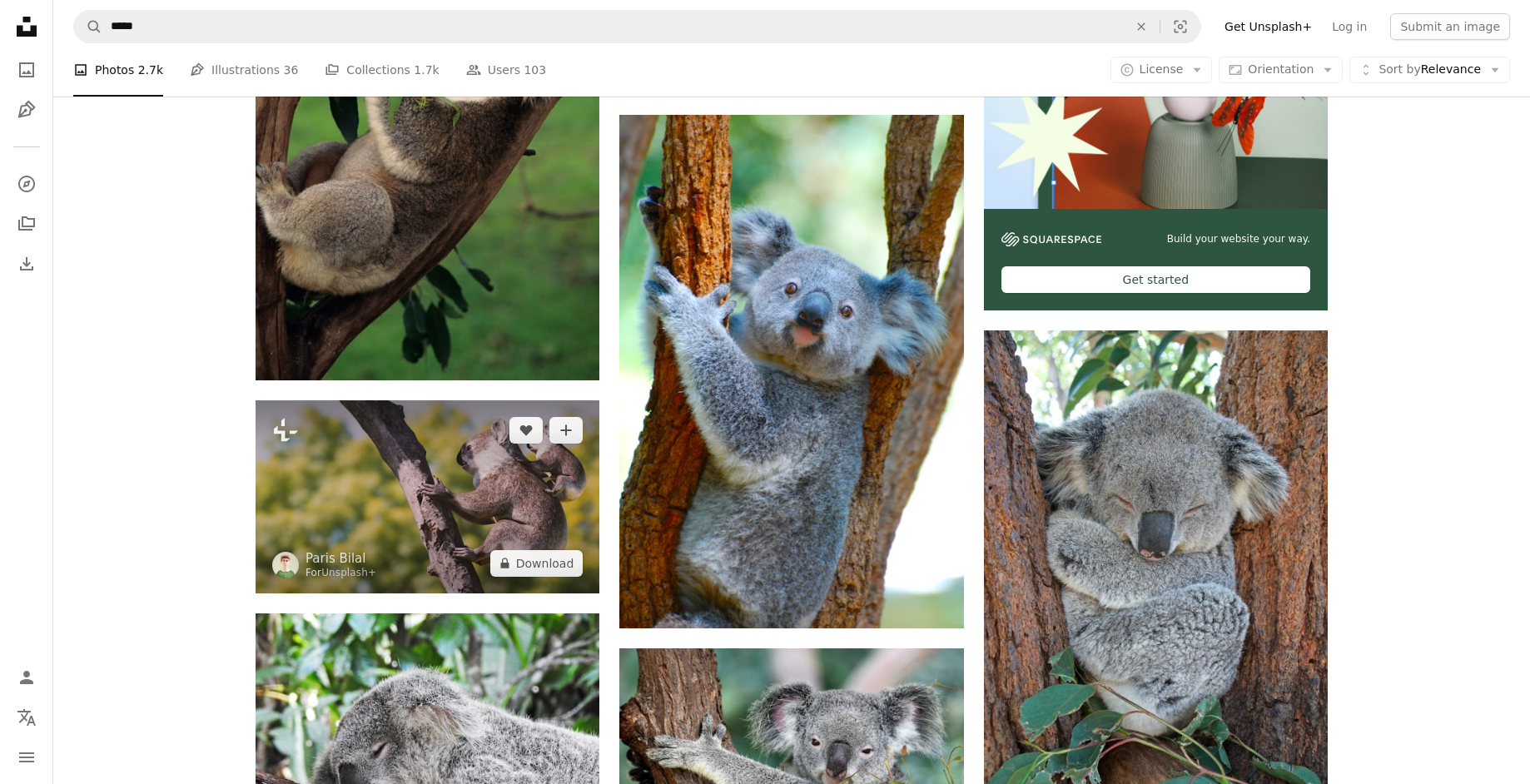
click at [473, 485] on img at bounding box center [427, 496] width 344 height 194
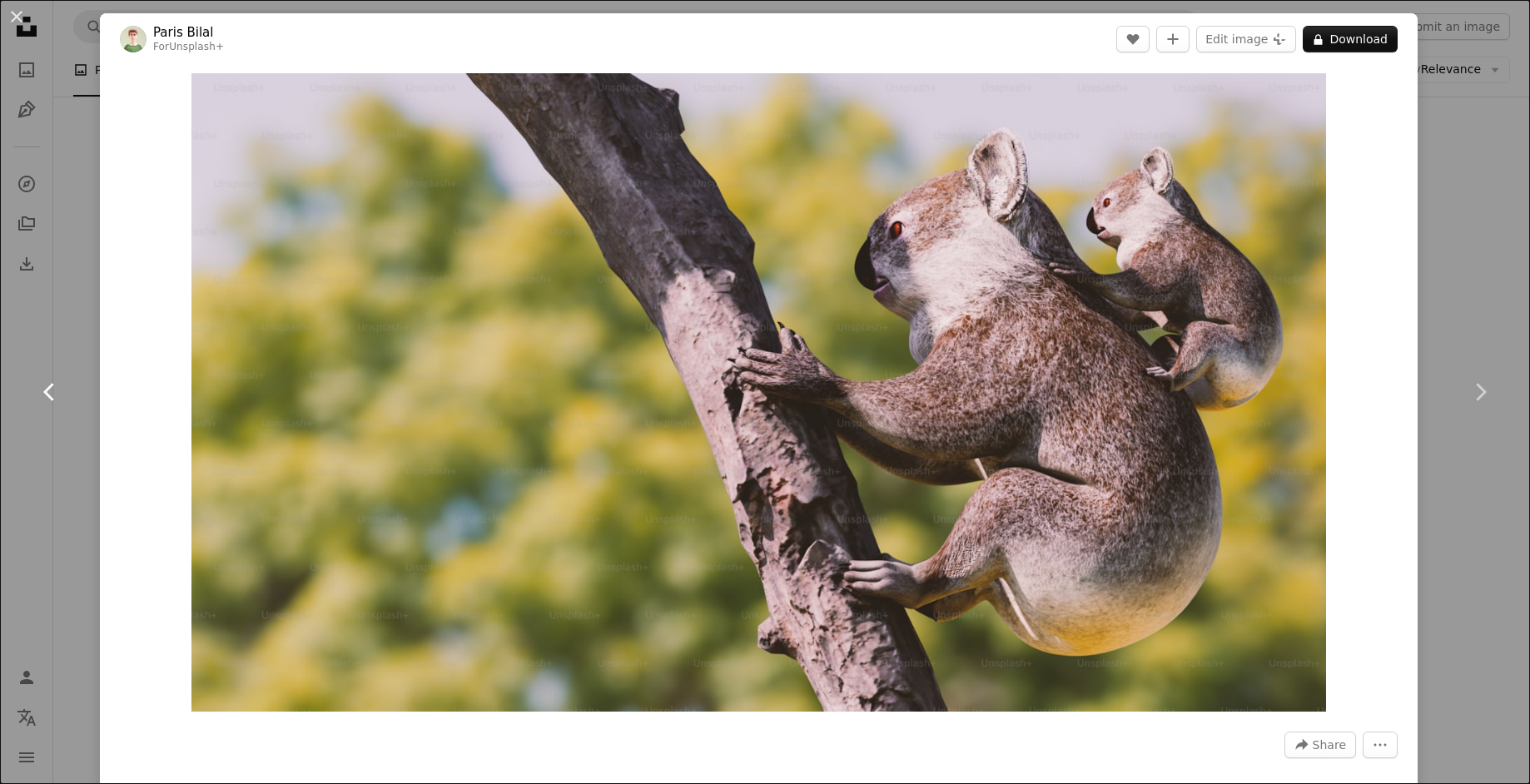
click at [79, 337] on link "Chevron left" at bounding box center [50, 391] width 100 height 160
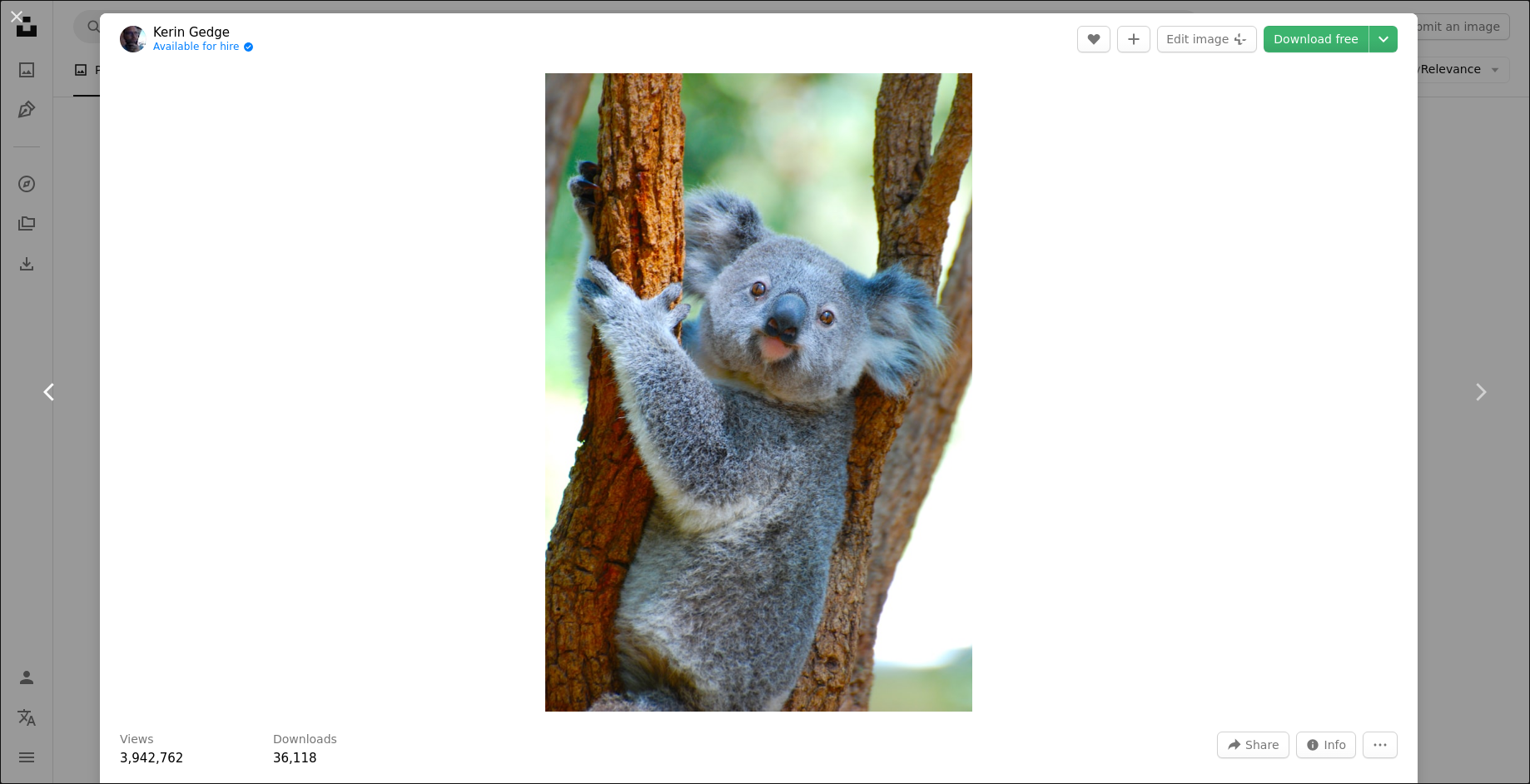
click at [79, 337] on link "Chevron left" at bounding box center [50, 391] width 100 height 160
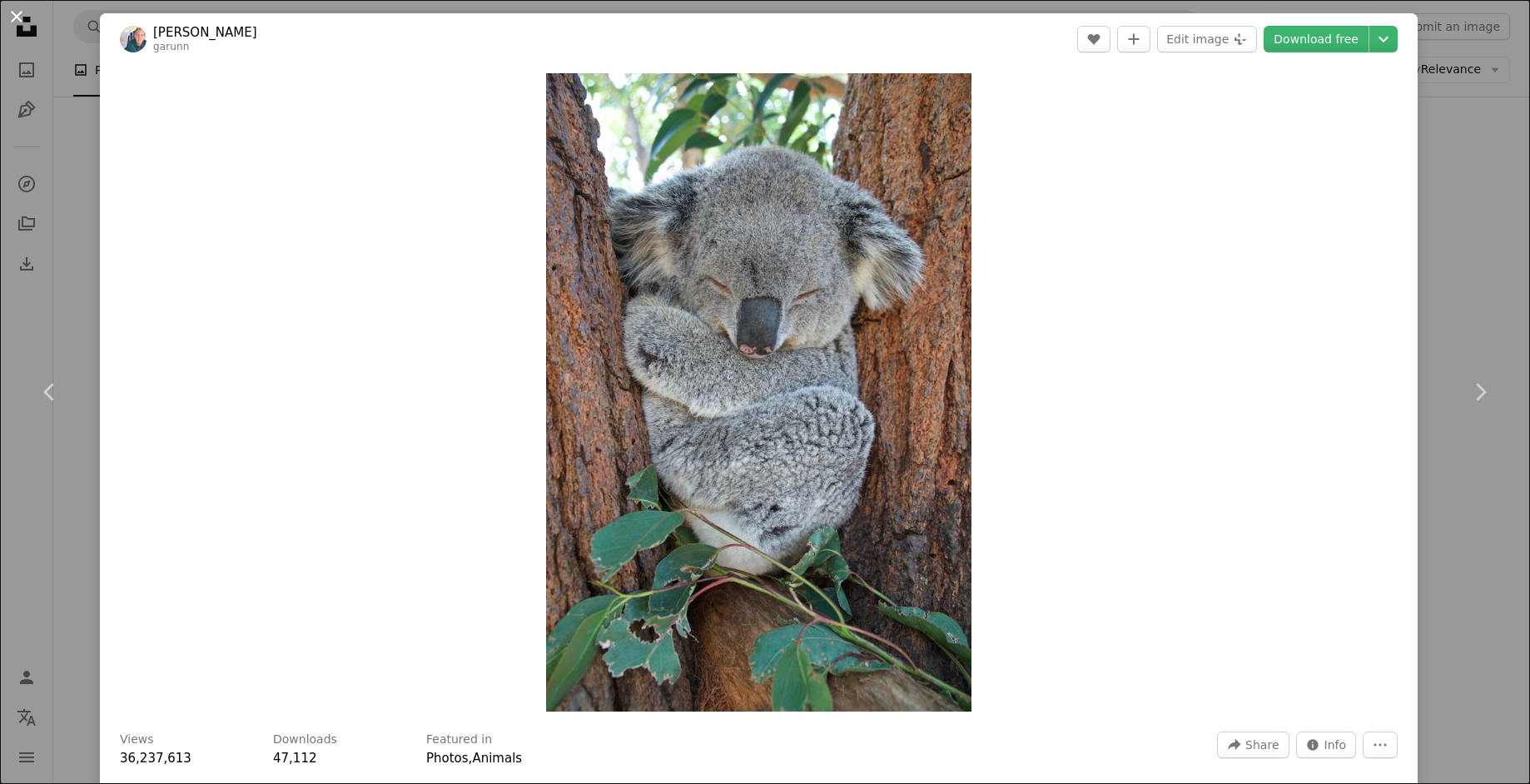
click at [15, 12] on button "An X shape" at bounding box center [17, 17] width 20 height 20
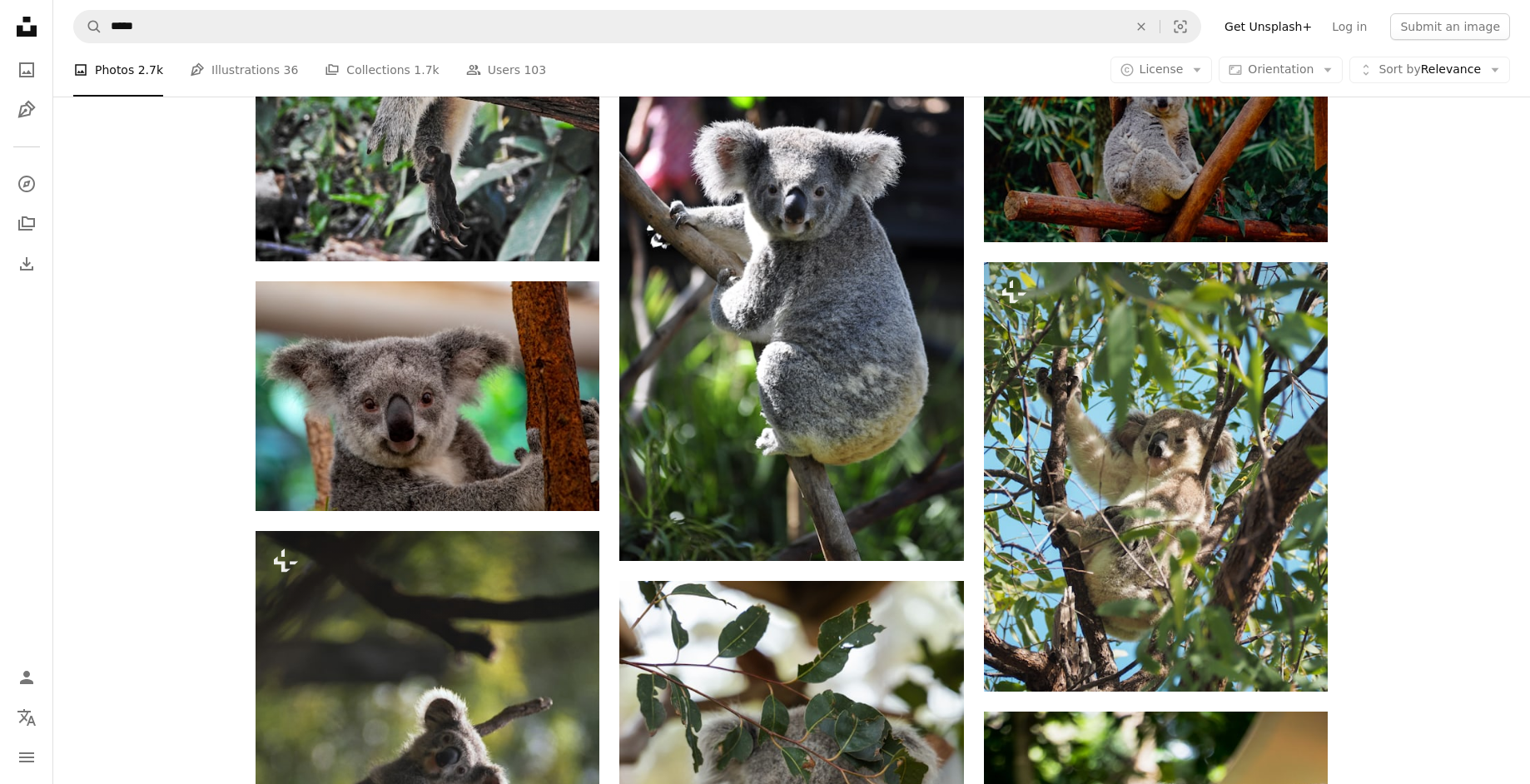
scroll to position [1234, 0]
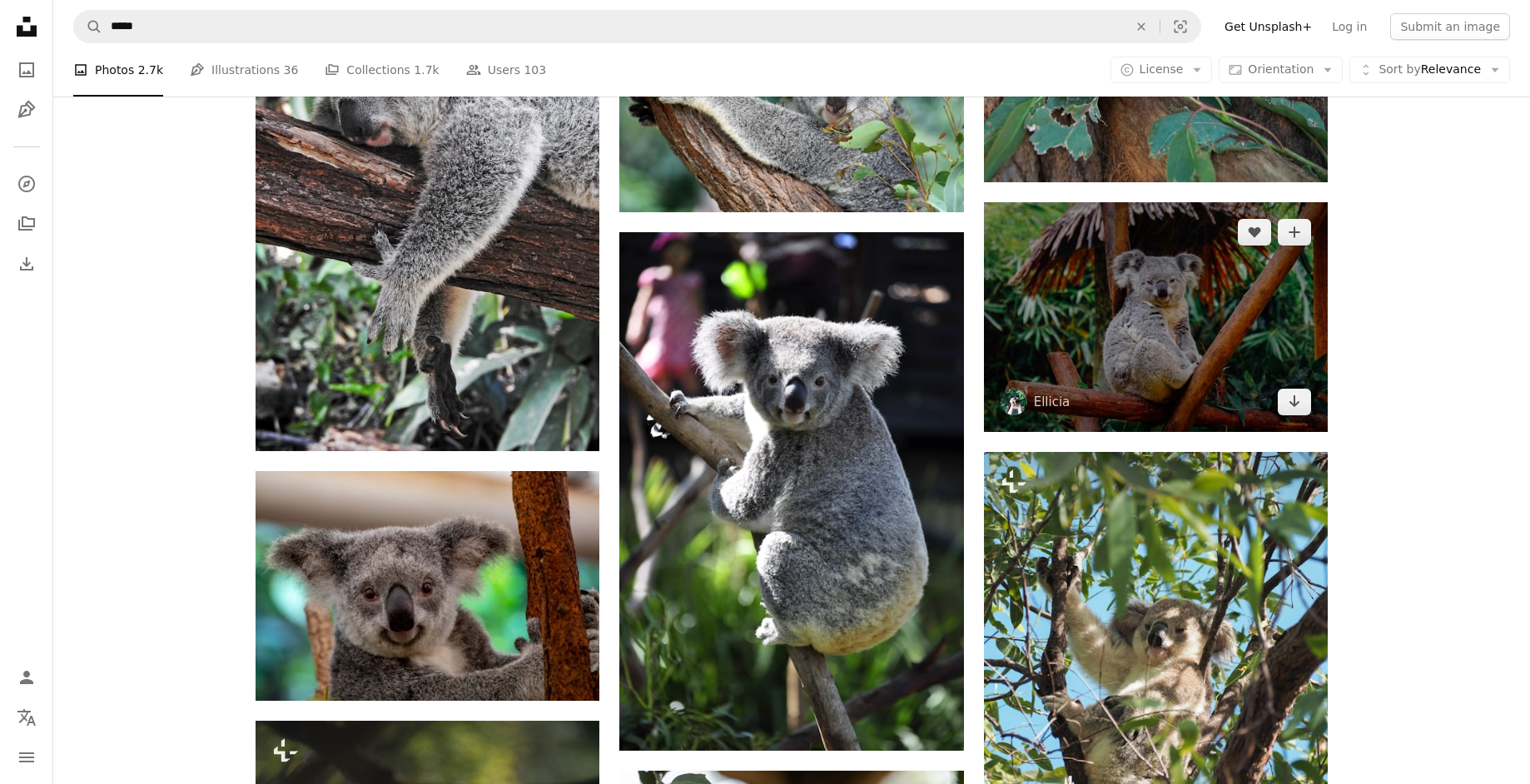
click at [1205, 351] on img at bounding box center [1156, 317] width 344 height 229
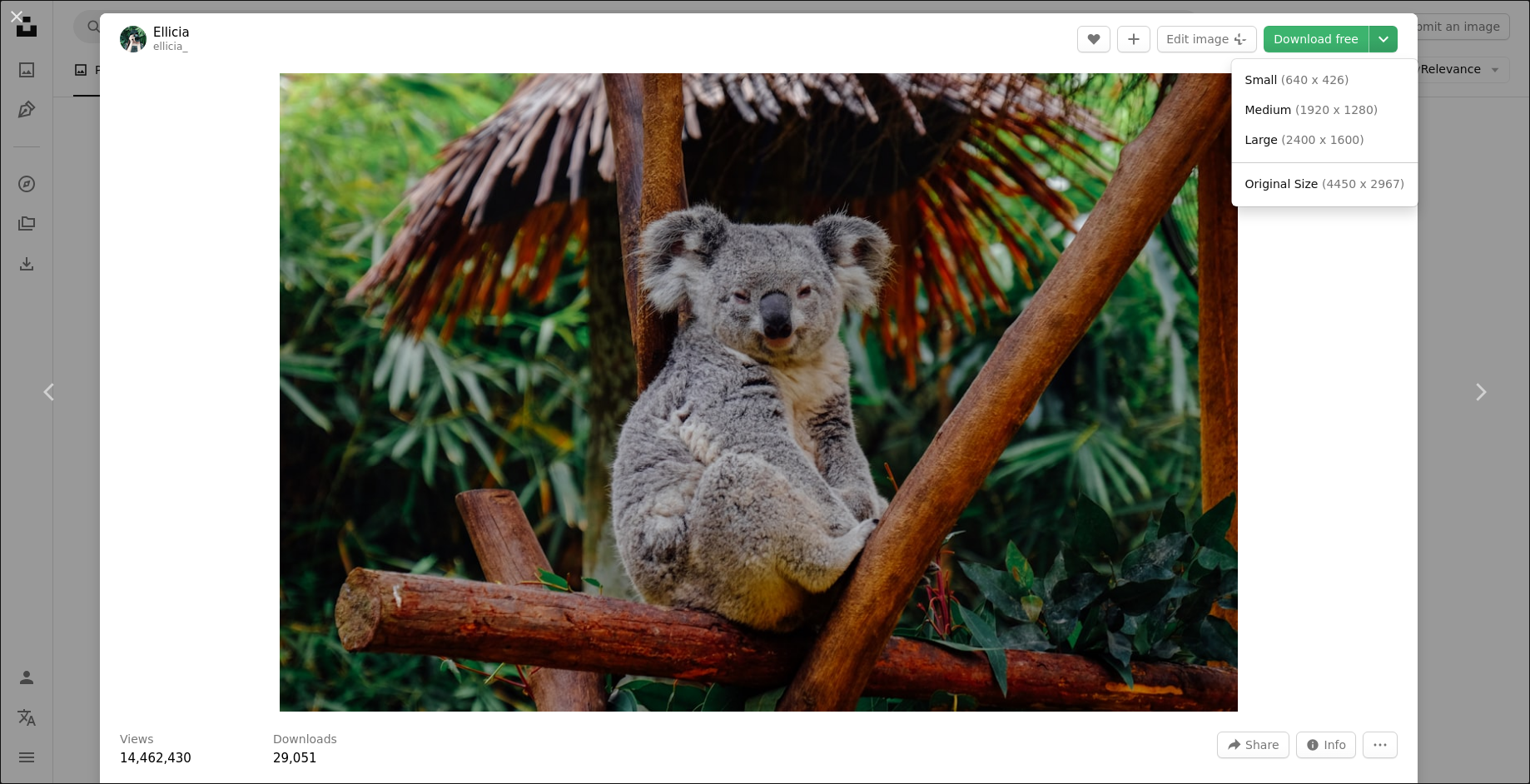
click at [1391, 38] on icon "Chevron down" at bounding box center [1383, 39] width 27 height 20
click at [1343, 109] on span "( 1920 x 1280 )" at bounding box center [1336, 109] width 82 height 13
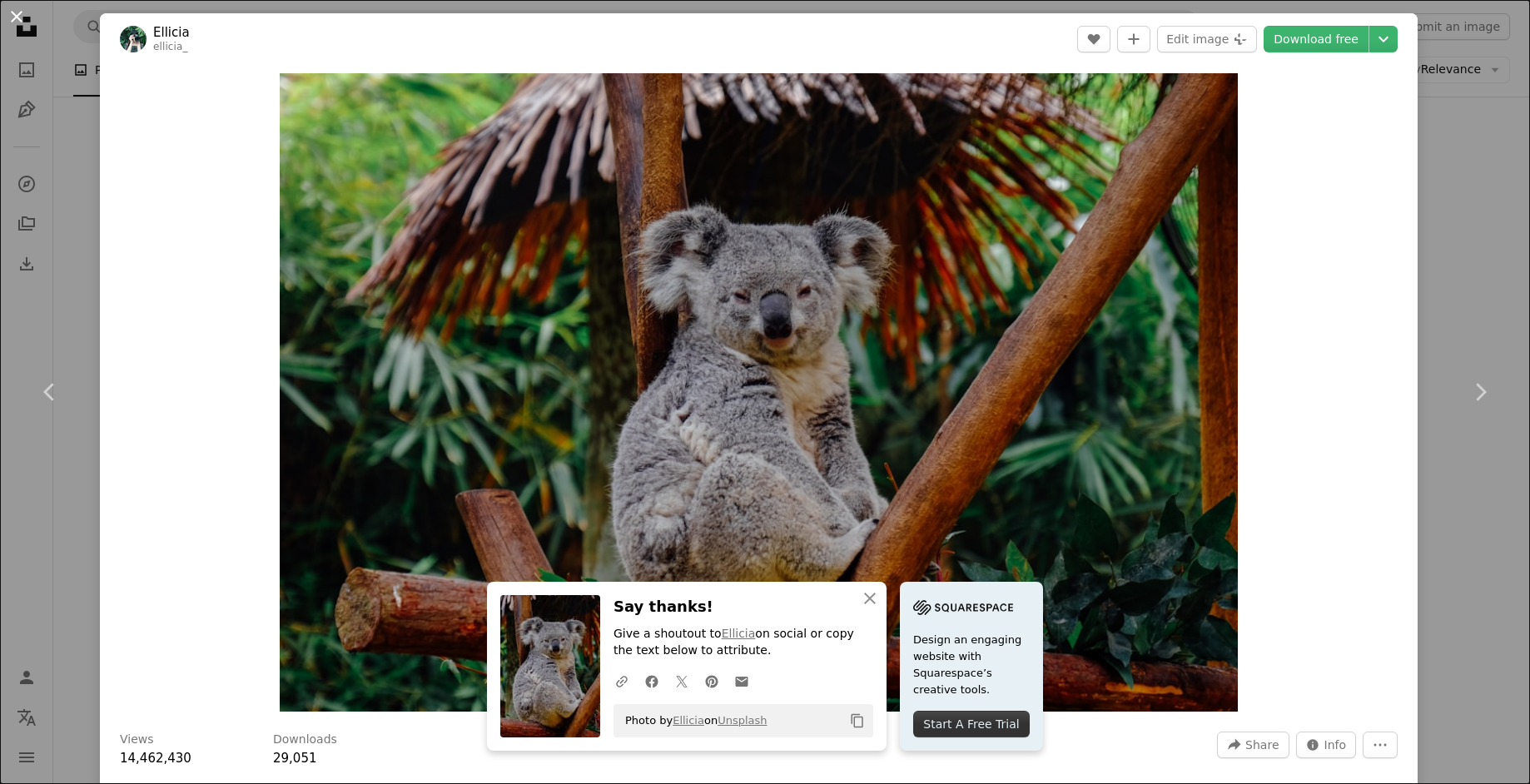
click at [17, 12] on button "An X shape" at bounding box center [17, 17] width 20 height 20
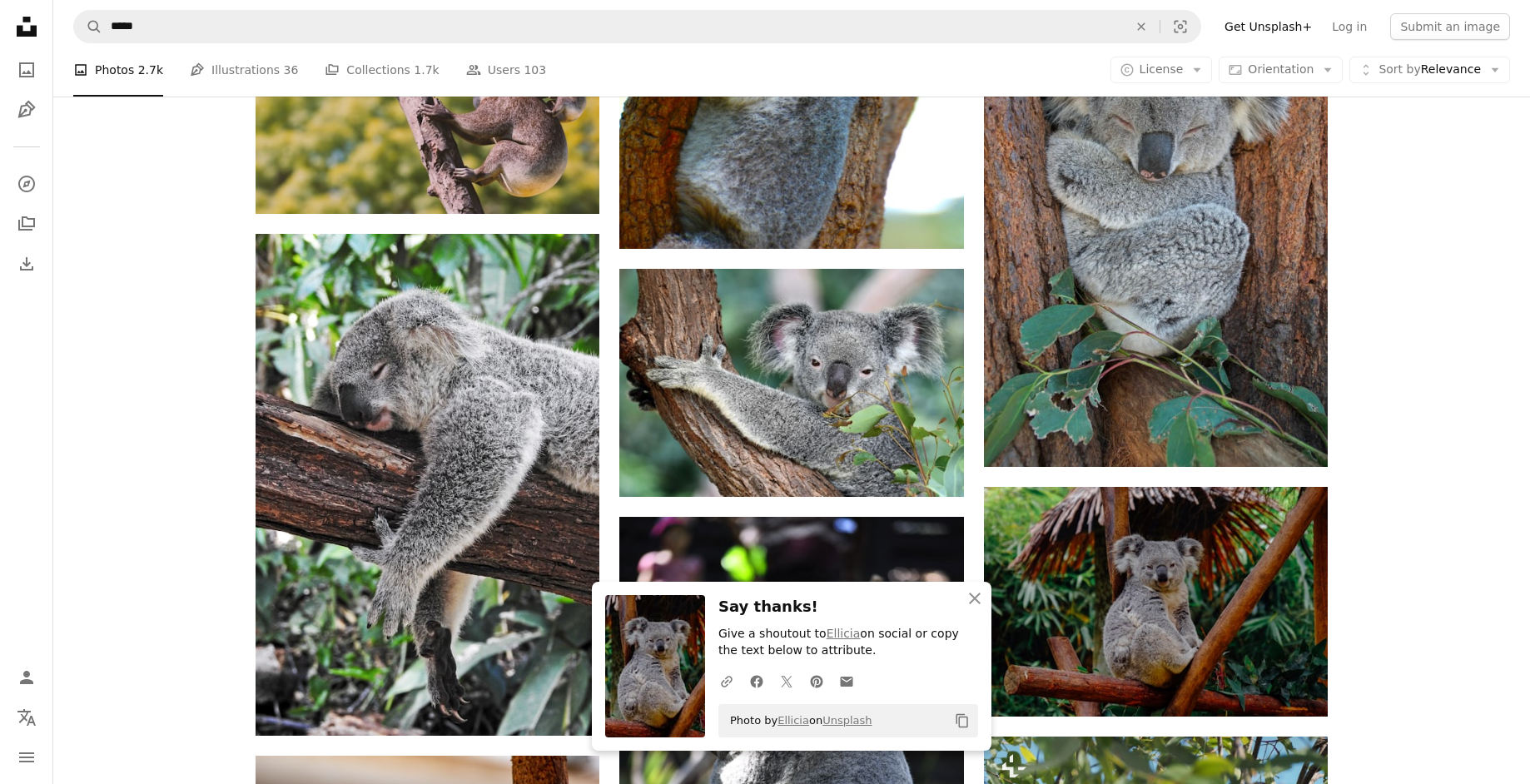
scroll to position [1138, 0]
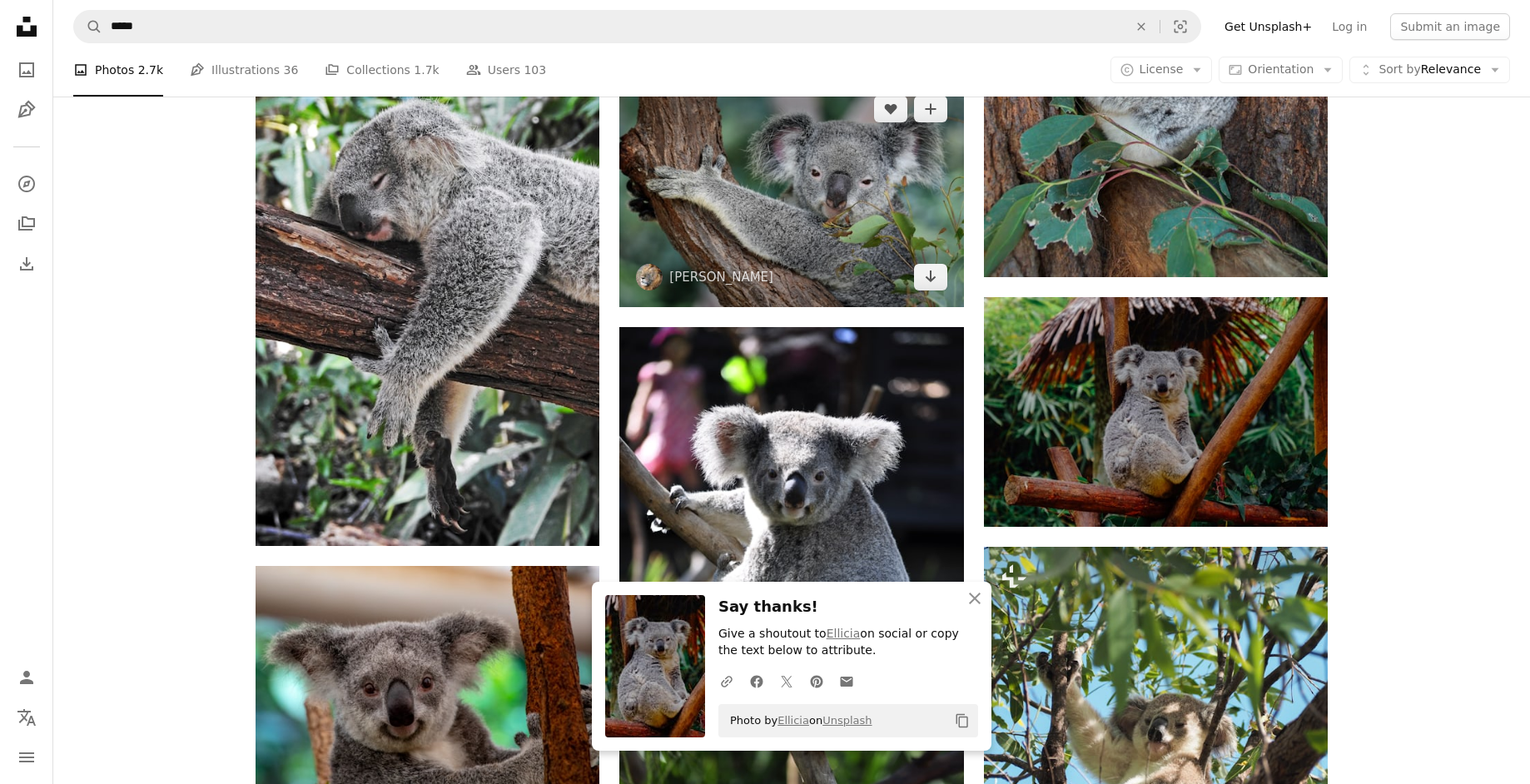
click at [716, 226] on img at bounding box center [791, 194] width 344 height 228
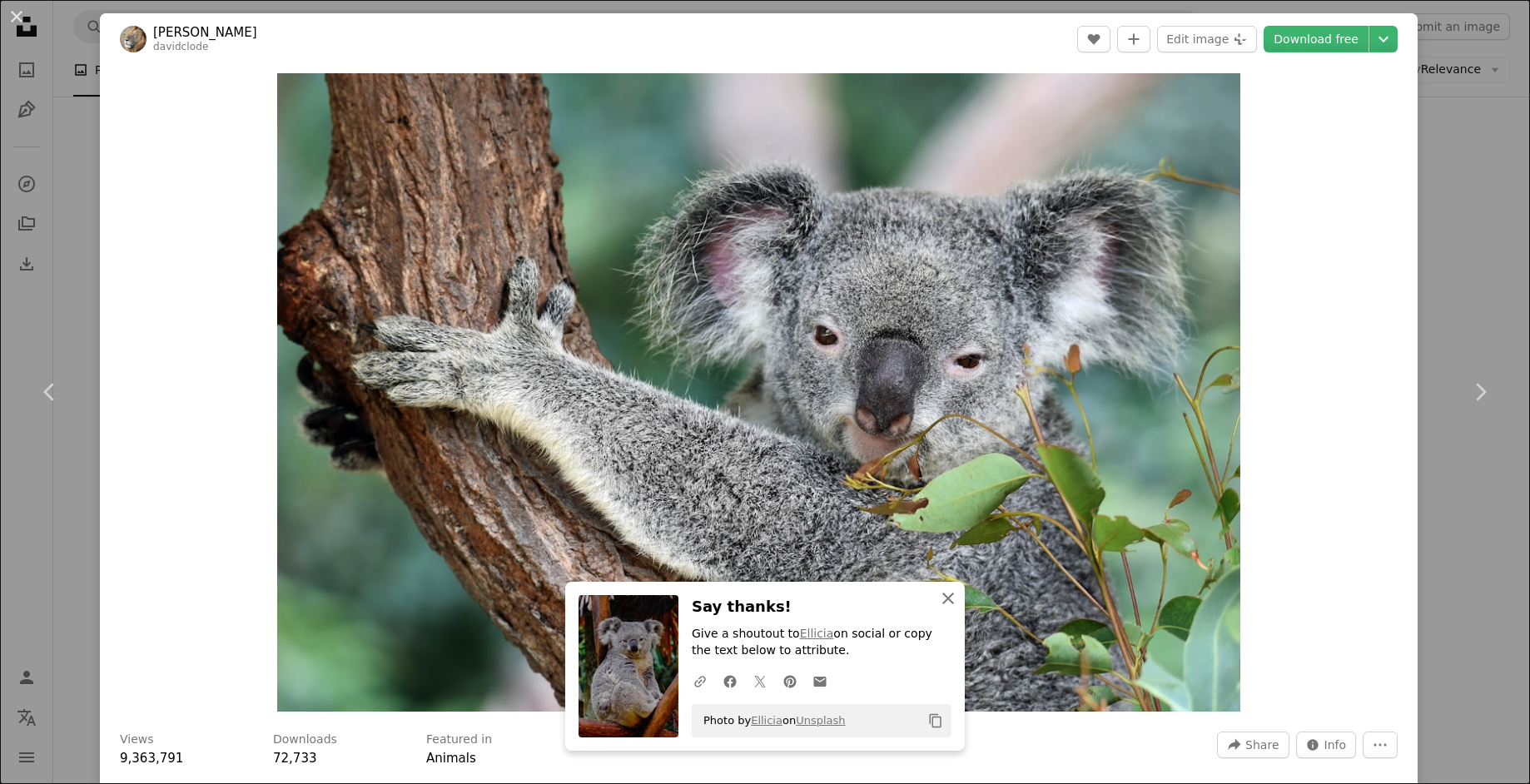
click at [949, 600] on icon "An X shape" at bounding box center [948, 598] width 20 height 20
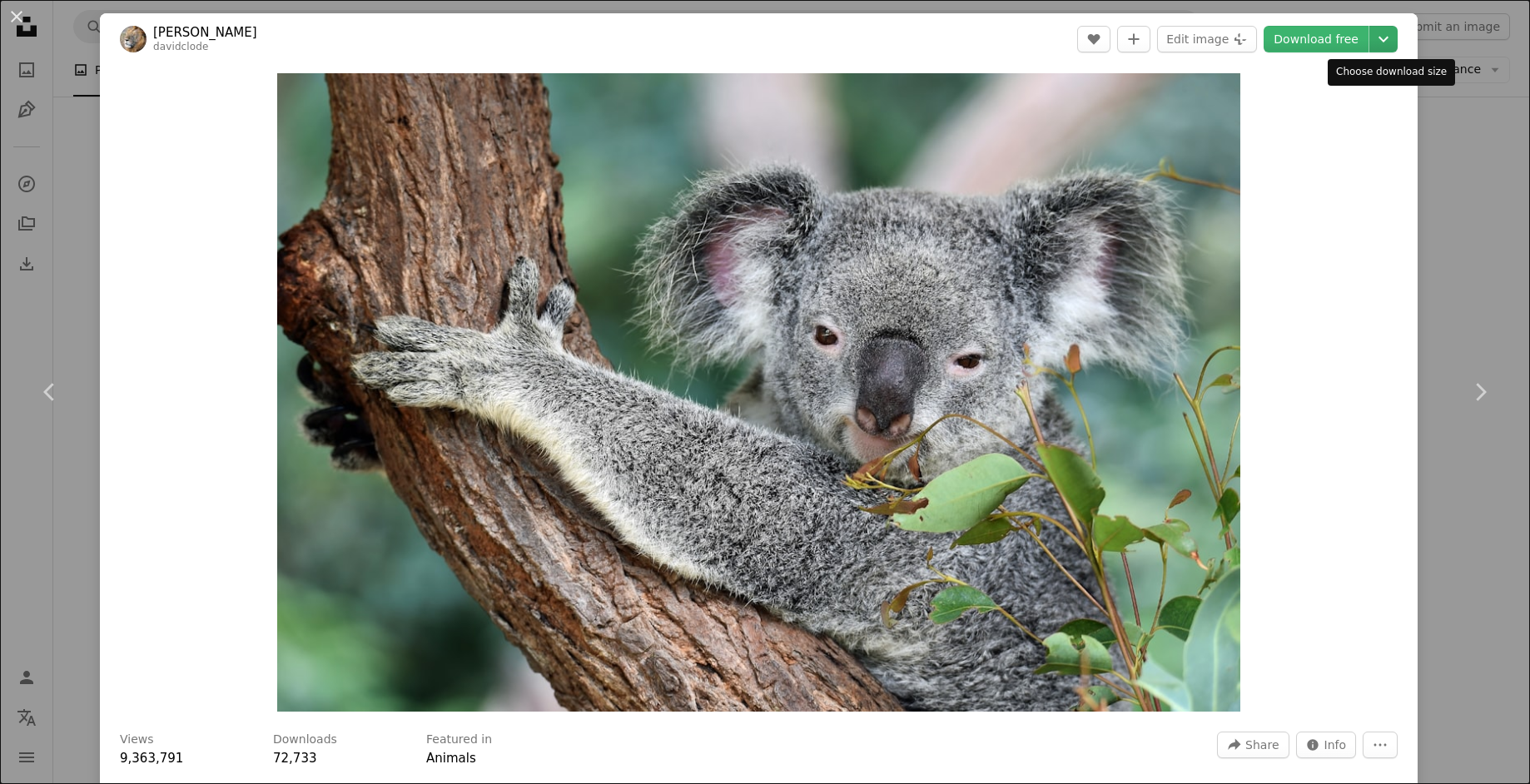
click at [1390, 36] on icon "Chevron down" at bounding box center [1383, 39] width 27 height 20
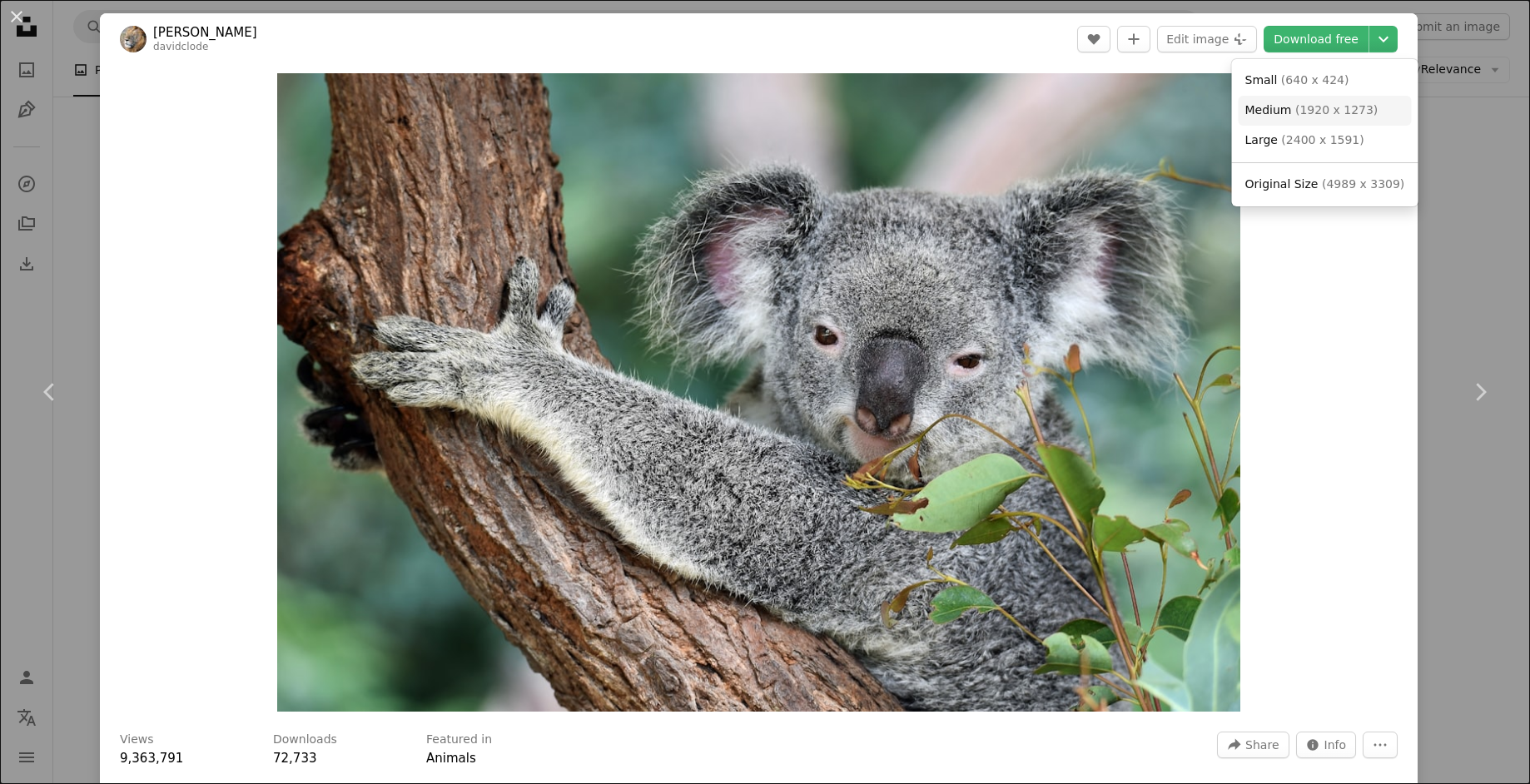
click at [1361, 109] on span "( 1920 x 1273 )" at bounding box center [1336, 109] width 82 height 13
